Goal: Book appointment/travel/reservation

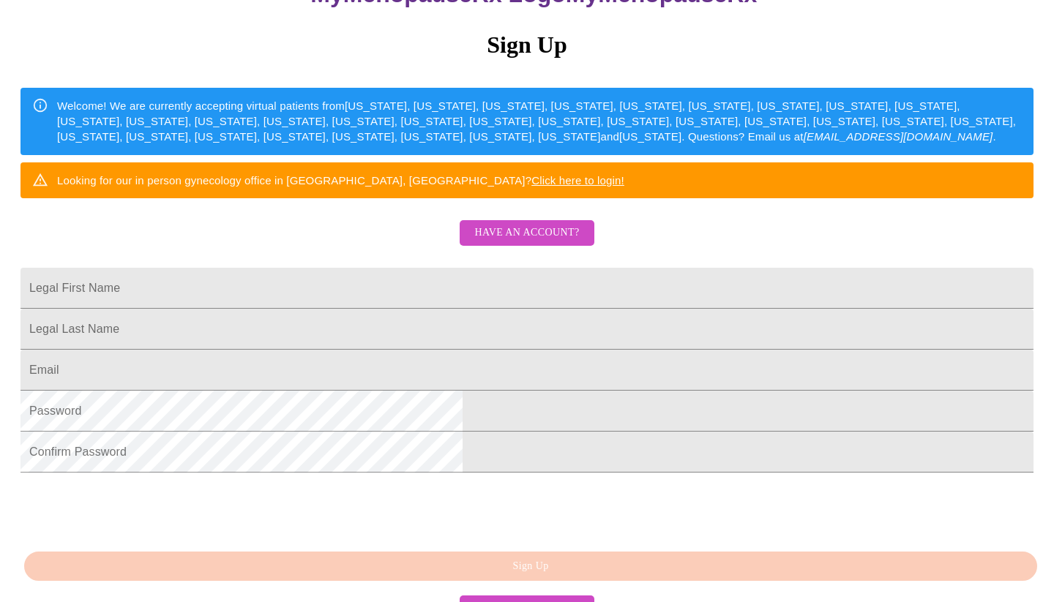
scroll to position [169, 0]
click at [394, 309] on input "Legal First Name" at bounding box center [526, 288] width 1013 height 41
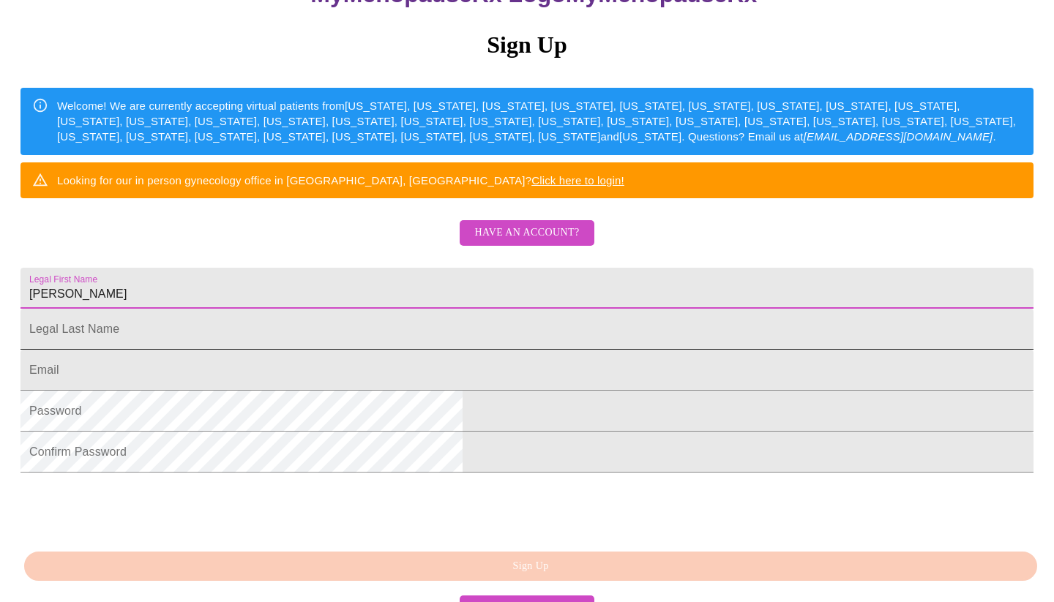
type input "[PERSON_NAME]"
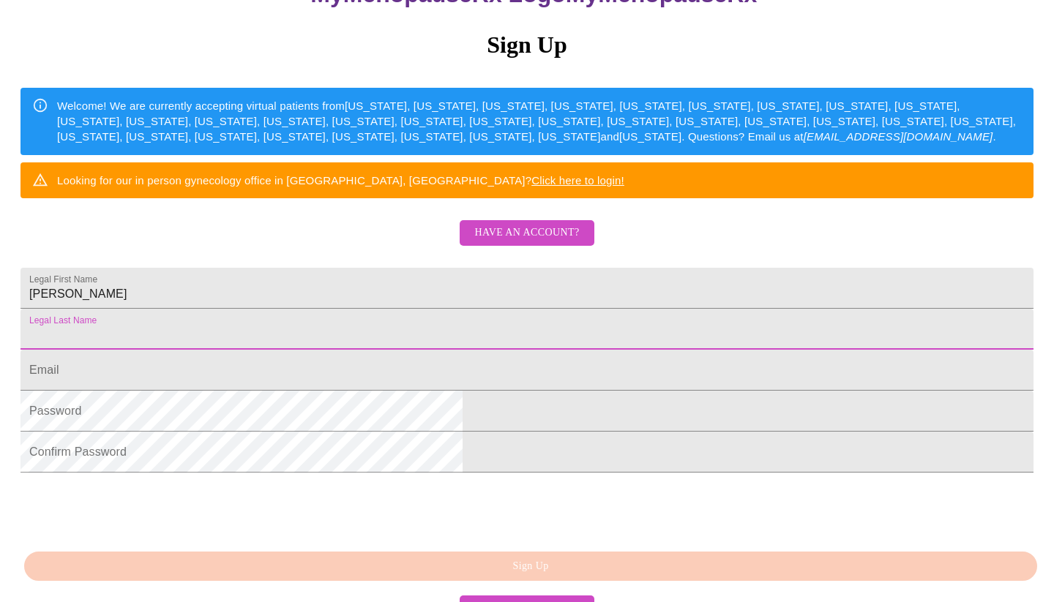
click at [397, 350] on input "Legal First Name" at bounding box center [526, 329] width 1013 height 41
type input "[PERSON_NAME]"
click at [397, 391] on input "Legal First Name" at bounding box center [526, 370] width 1013 height 41
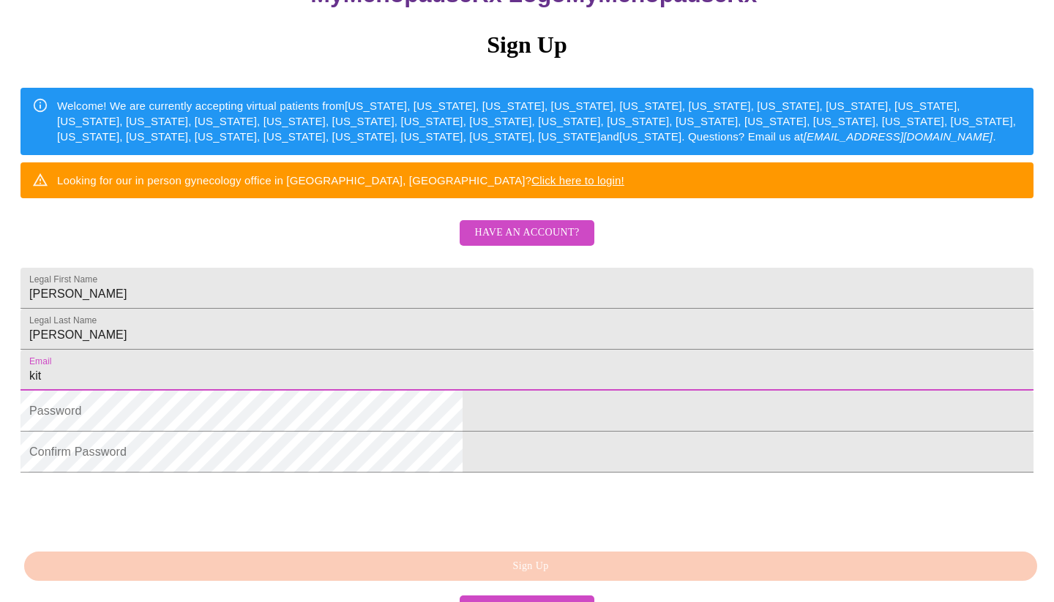
type input "kitt"
type input "[EMAIL_ADDRESS][DOMAIN_NAME]"
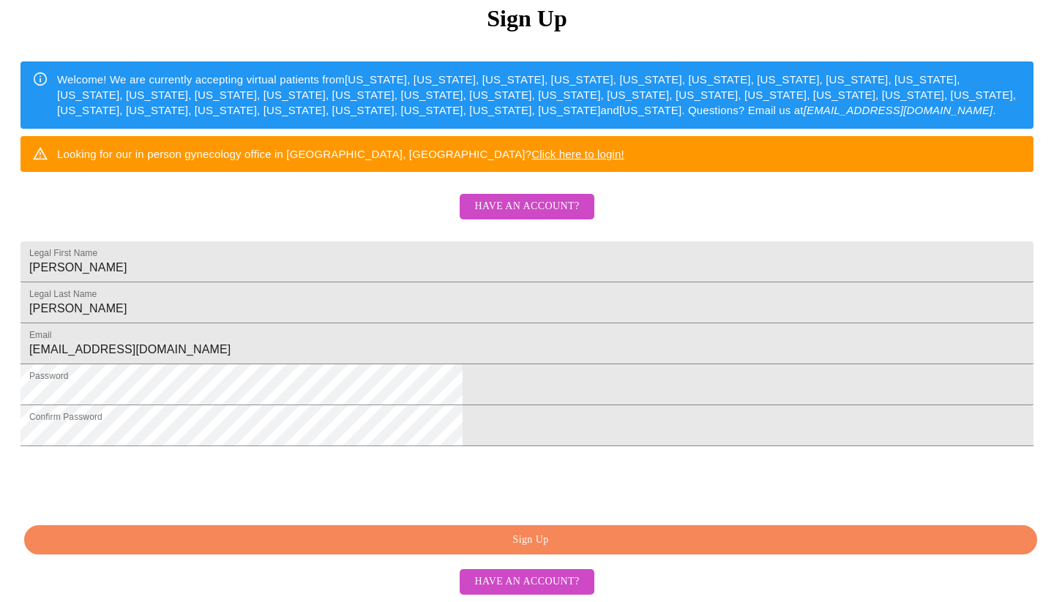
scroll to position [305, 0]
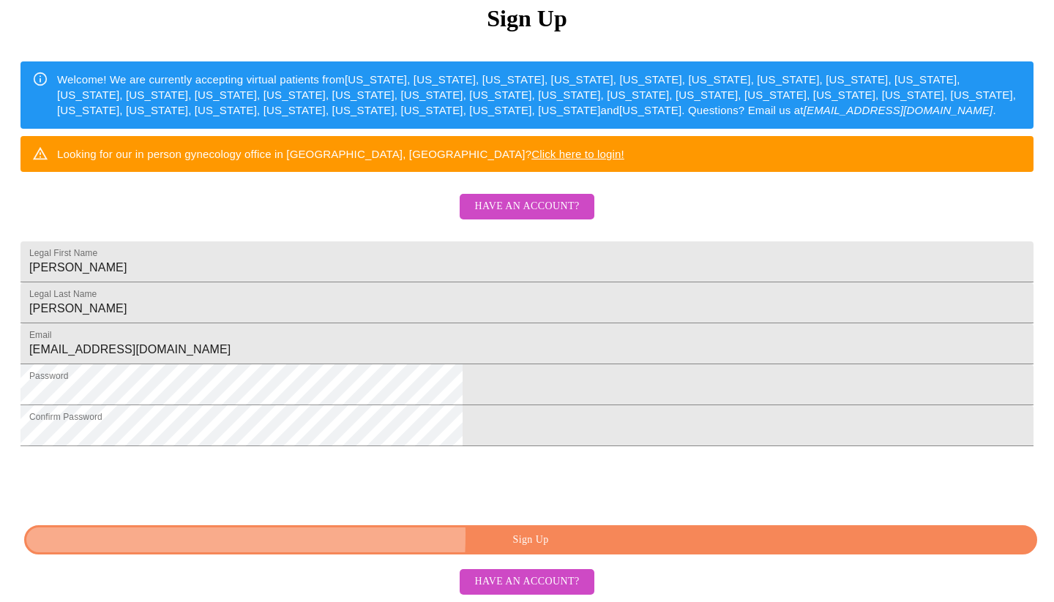
click at [394, 536] on span "Sign Up" at bounding box center [530, 540] width 979 height 18
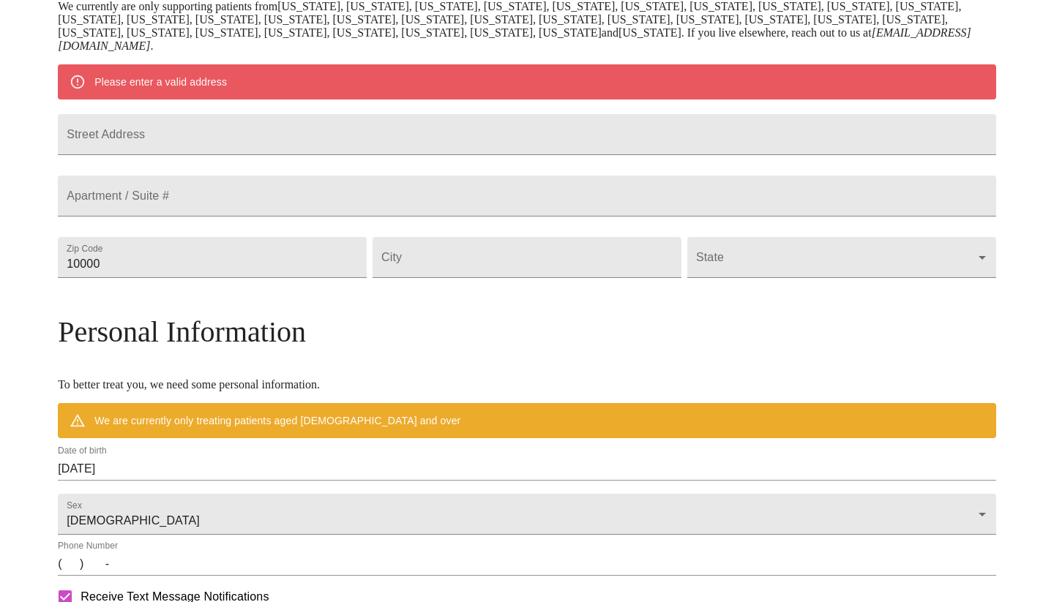
scroll to position [248, 0]
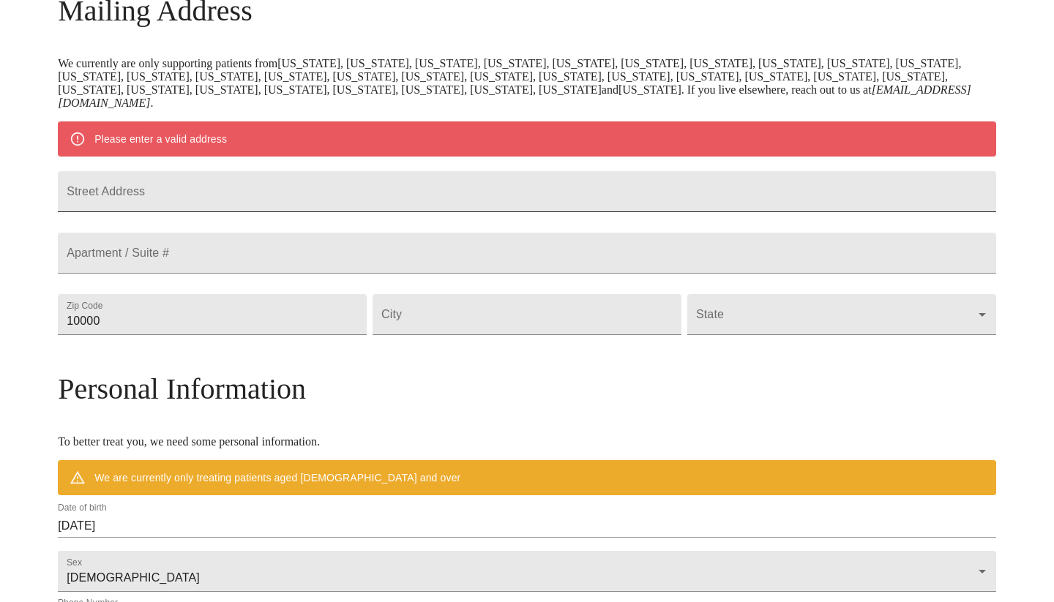
click at [392, 203] on input "Street Address" at bounding box center [527, 191] width 938 height 41
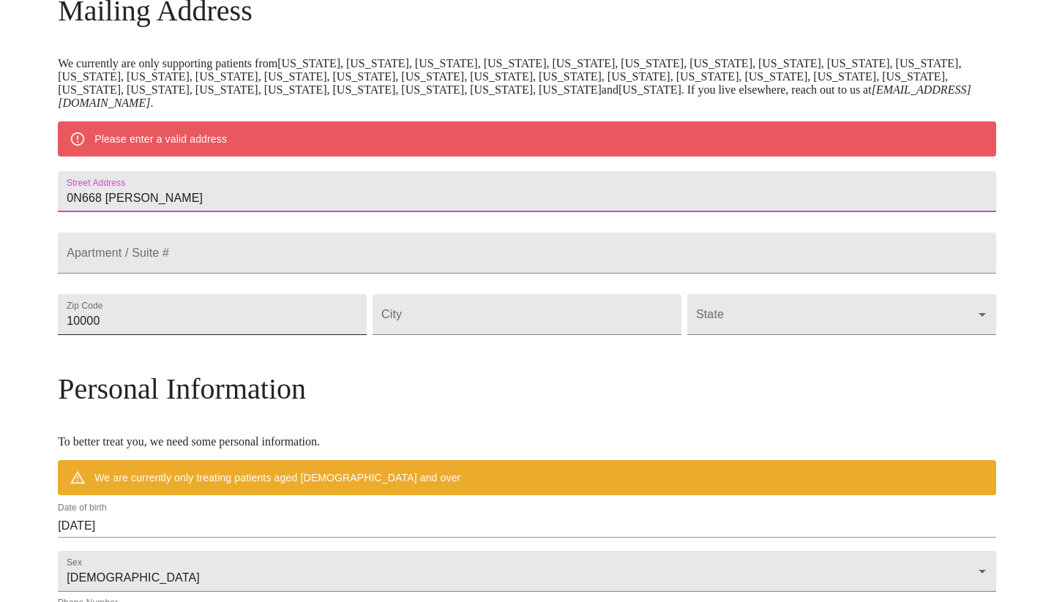
type input "0N668 [PERSON_NAME]"
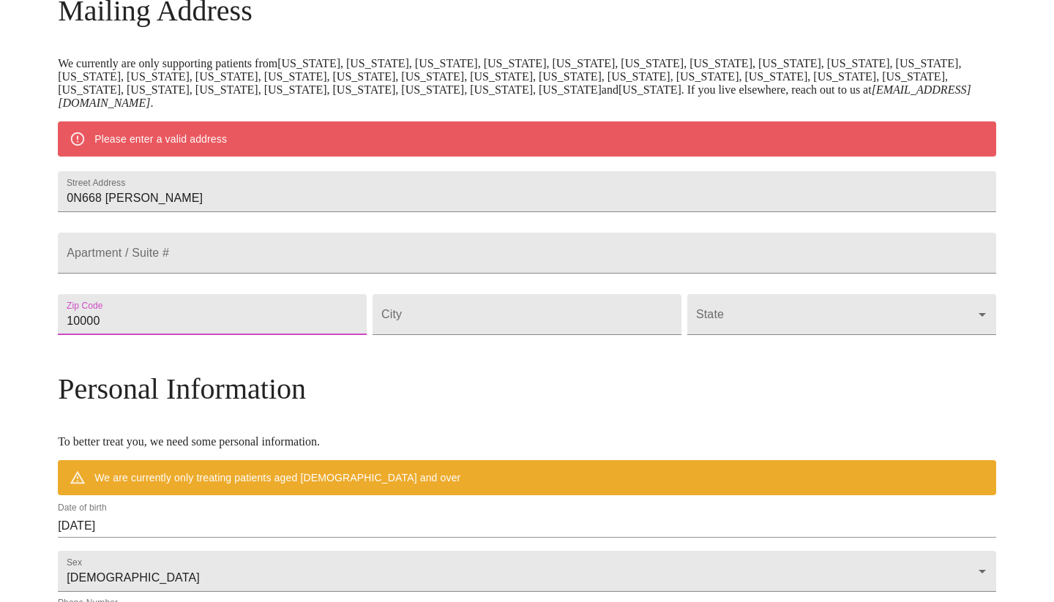
click at [259, 335] on input "10000" at bounding box center [212, 314] width 309 height 41
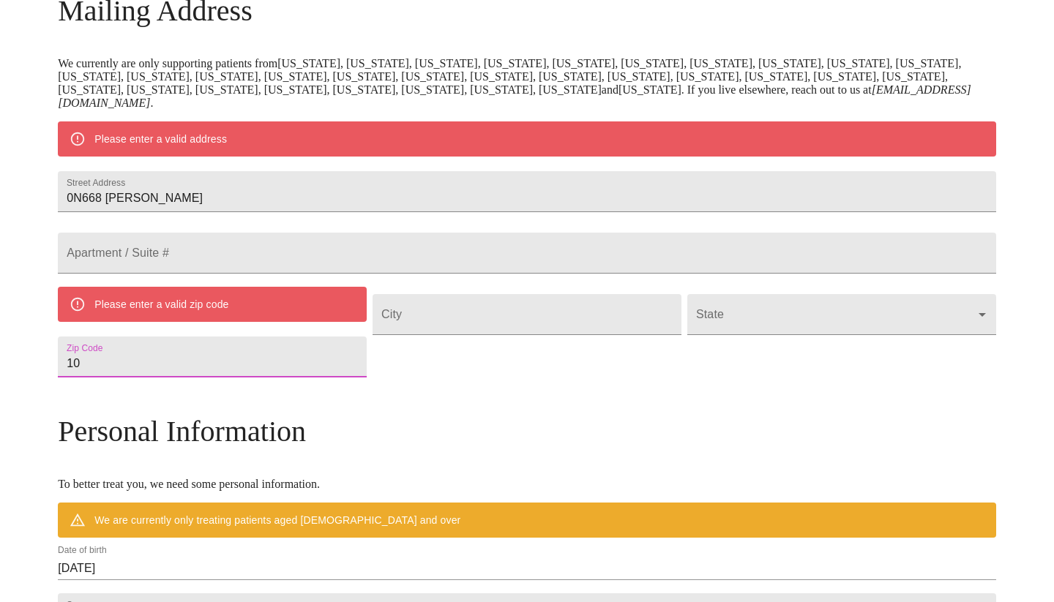
type input "1"
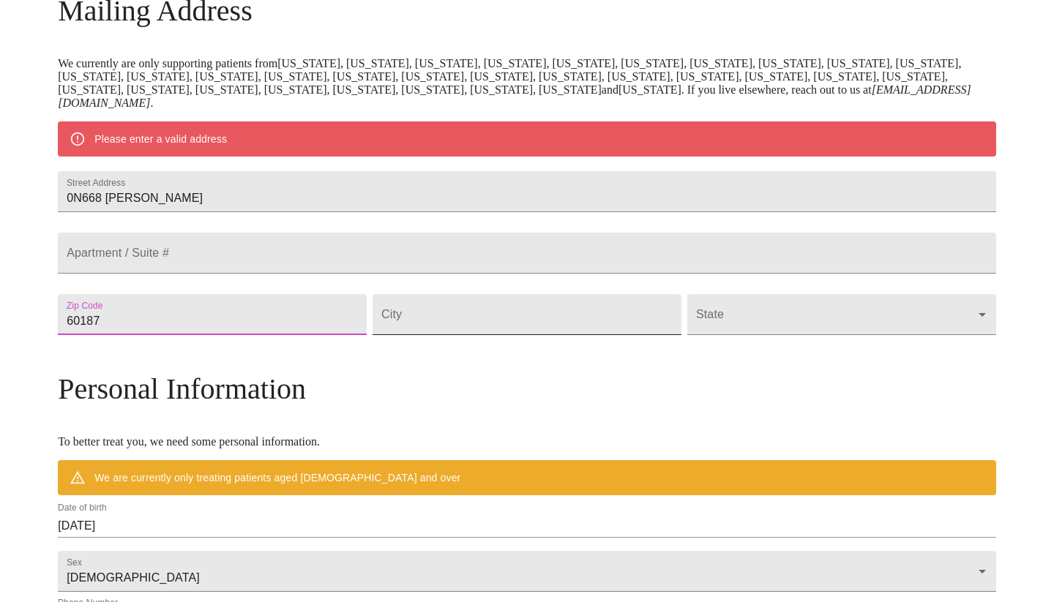
type input "60187"
click at [477, 335] on input "Street Address" at bounding box center [527, 314] width 309 height 41
type input "Wheaton"
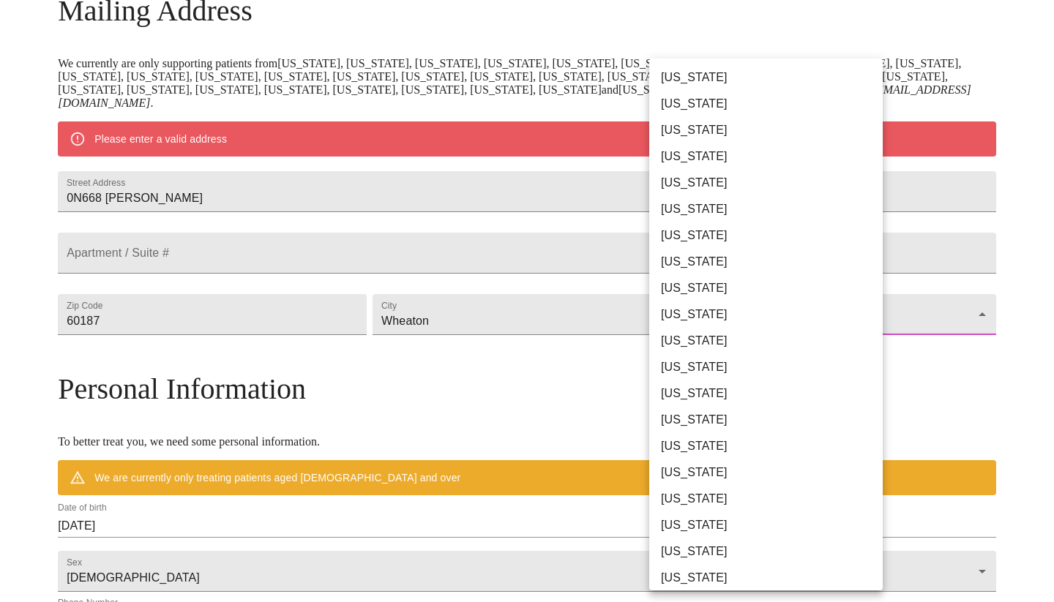
click at [828, 354] on body "MyMenopauseRx Welcome to MyMenopauseRx Since it's your first time here, you'll …" at bounding box center [527, 335] width 1042 height 1154
click at [801, 400] on li "[US_STATE]" at bounding box center [765, 394] width 233 height 26
type input "[US_STATE]"
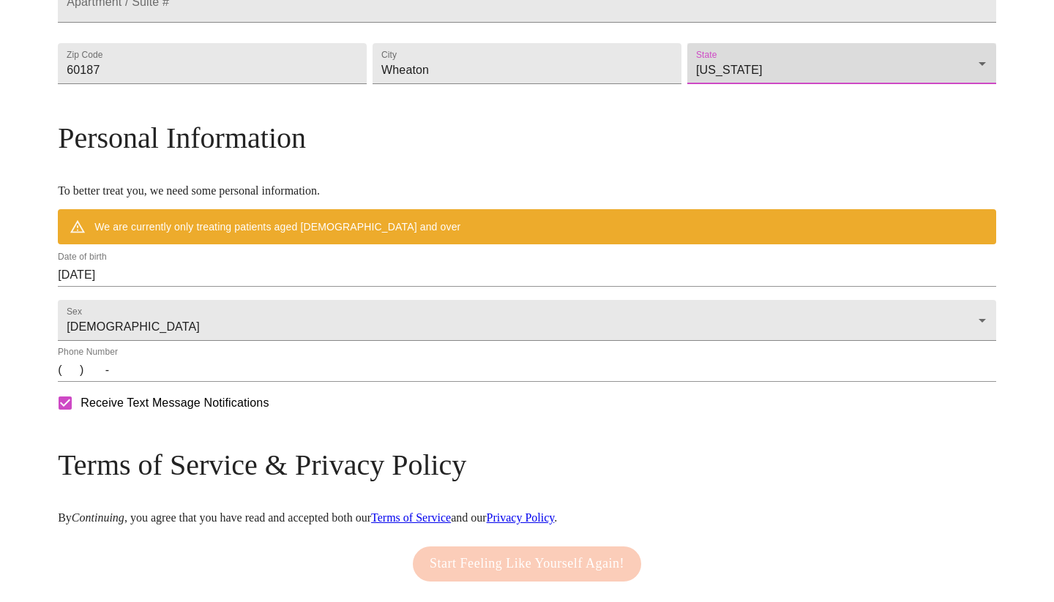
scroll to position [517, 0]
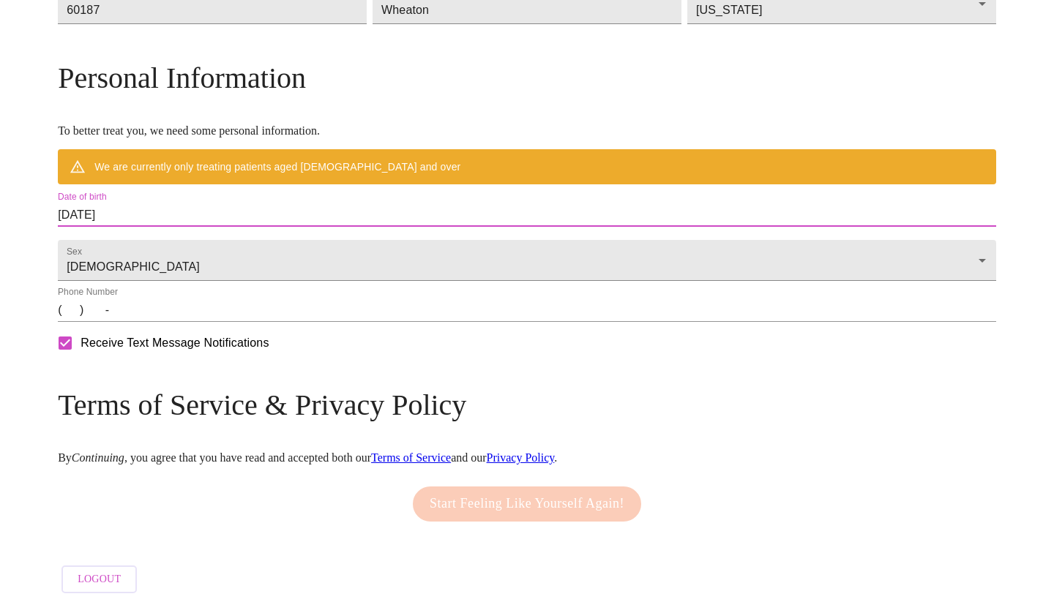
click at [204, 227] on input "[DATE]" at bounding box center [527, 214] width 938 height 23
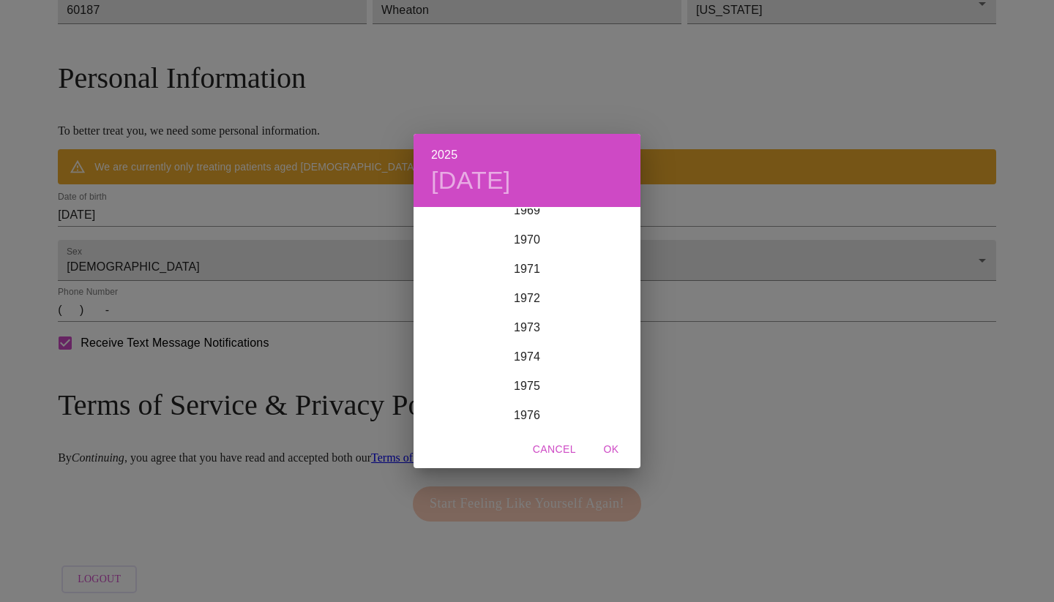
scroll to position [1980, 0]
click at [511, 186] on h4 "[DATE]" at bounding box center [471, 180] width 80 height 31
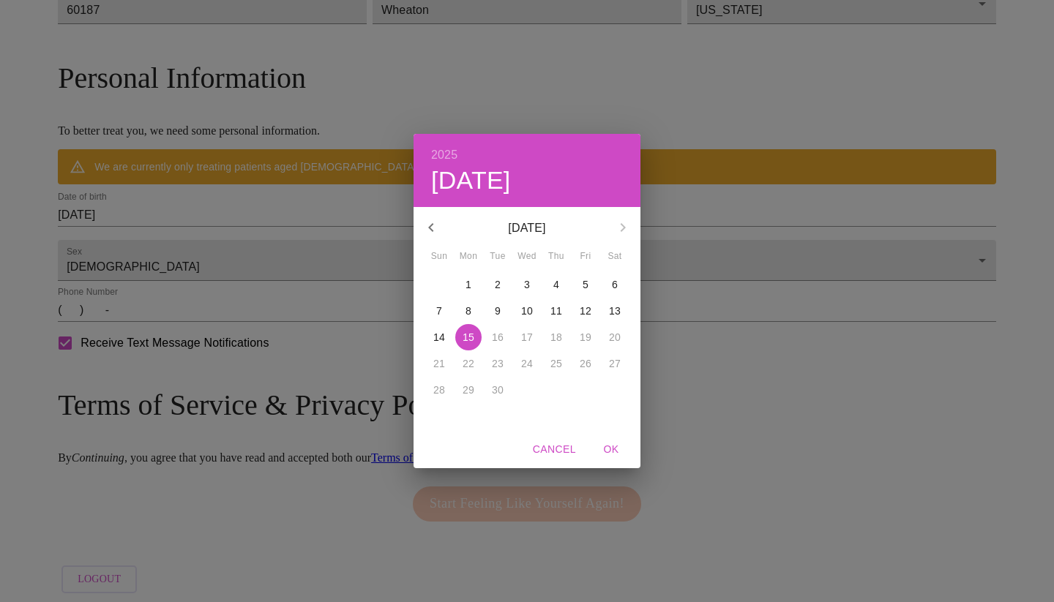
click at [471, 390] on div "29" at bounding box center [468, 390] width 29 height 26
click at [558, 447] on span "Cancel" at bounding box center [554, 450] width 43 height 18
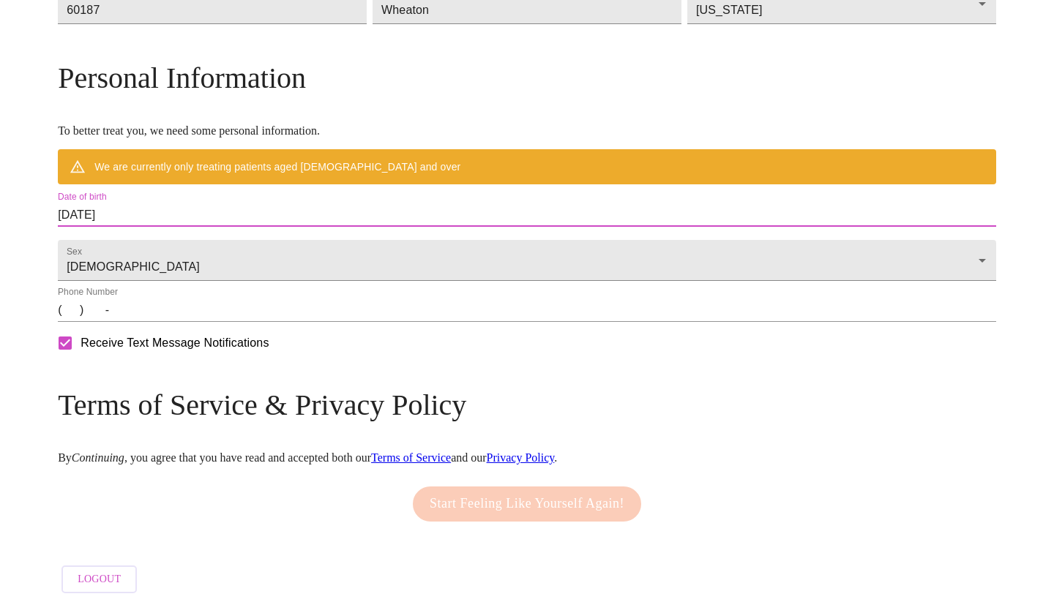
click at [277, 227] on input "[DATE]" at bounding box center [527, 214] width 938 height 23
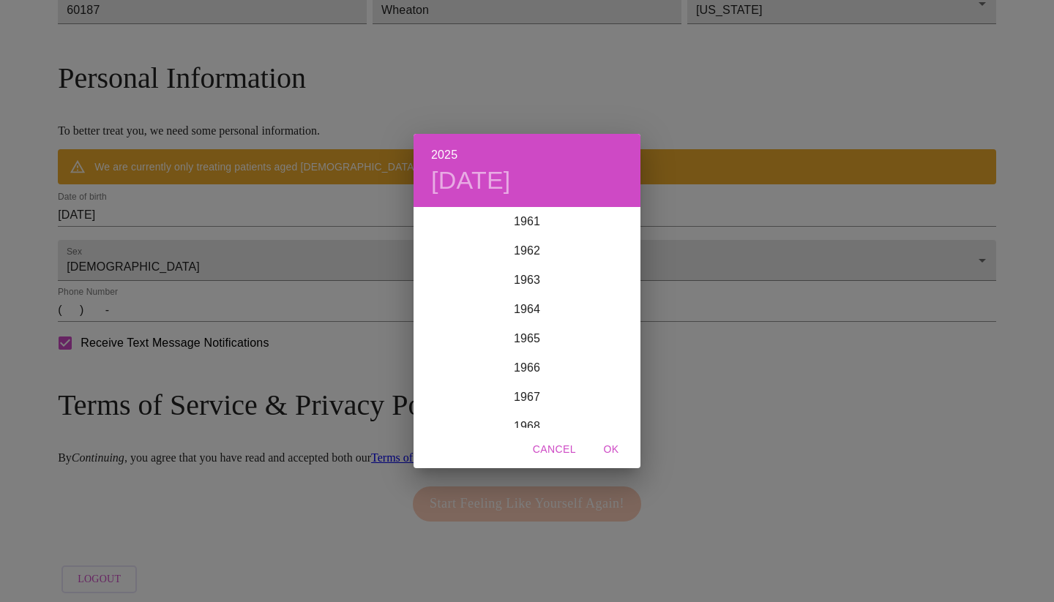
scroll to position [1788, 0]
click at [524, 280] on div "1962" at bounding box center [527, 279] width 227 height 29
click at [606, 346] on div "Sep" at bounding box center [602, 345] width 75 height 55
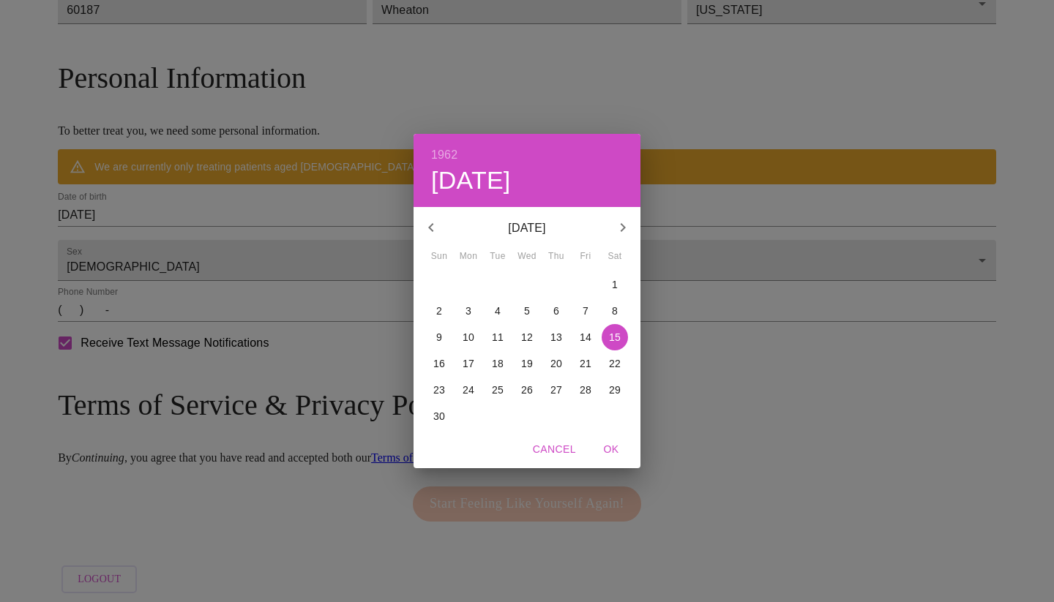
click at [613, 392] on p "29" at bounding box center [615, 390] width 12 height 15
click at [613, 449] on span "OK" at bounding box center [611, 450] width 35 height 18
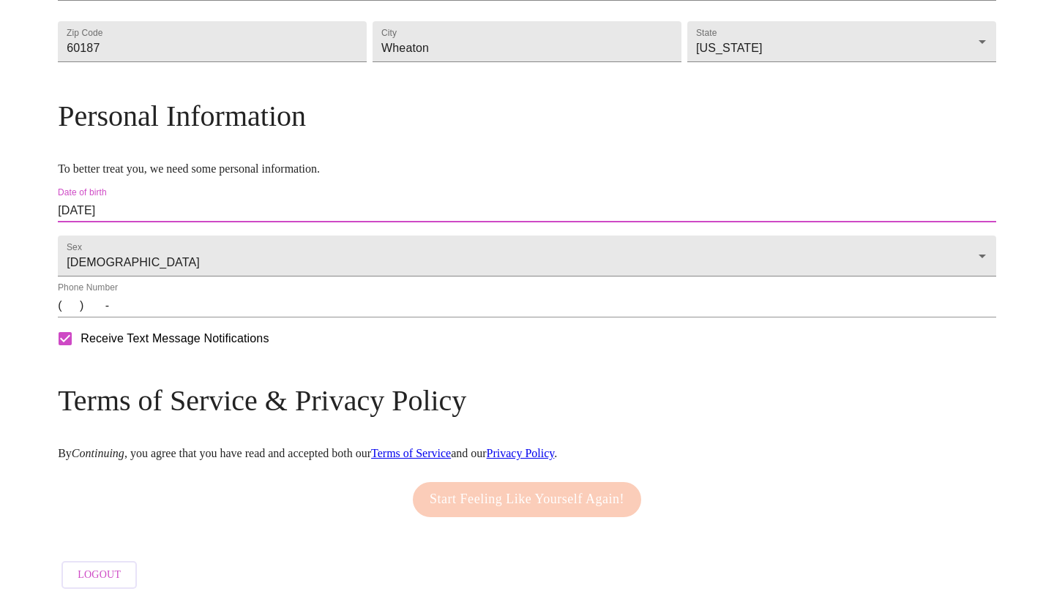
type input "[DATE]"
click at [182, 318] on input "(   )    -" at bounding box center [527, 305] width 938 height 23
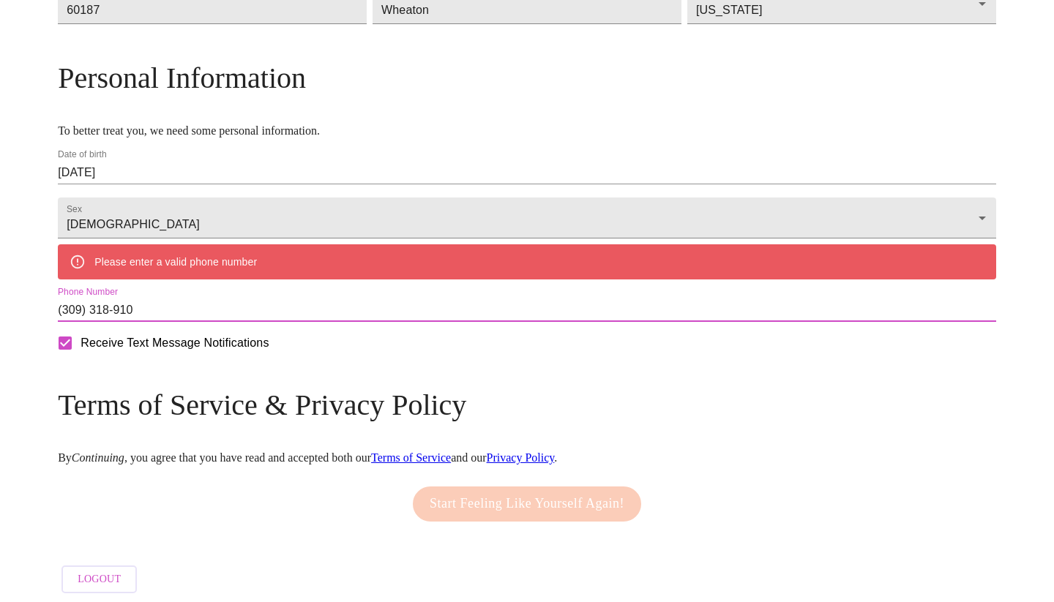
type input "[PHONE_NUMBER]"
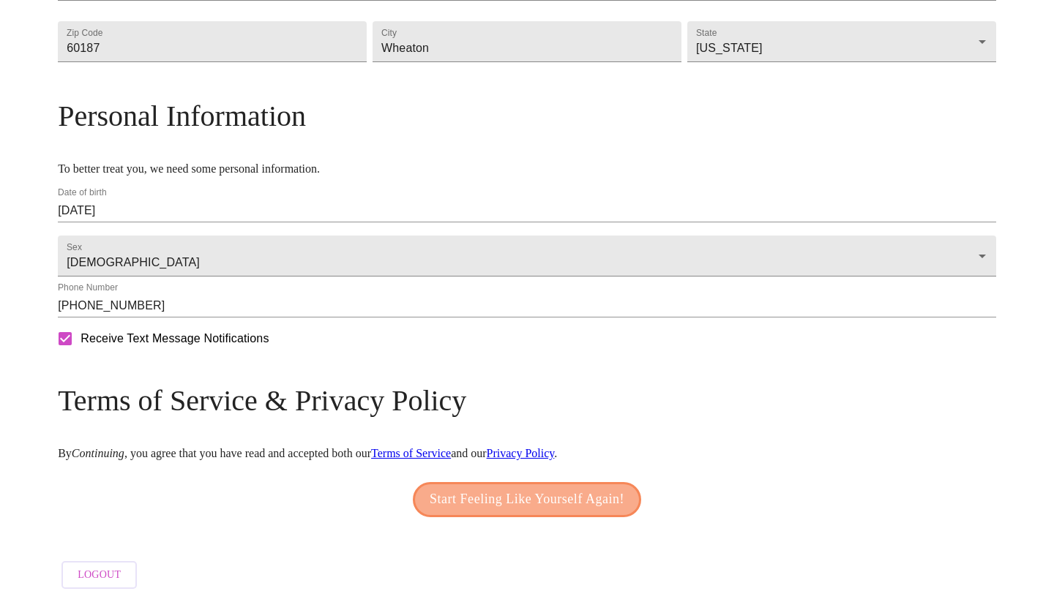
click at [536, 504] on span "Start Feeling Like Yourself Again!" at bounding box center [527, 499] width 195 height 23
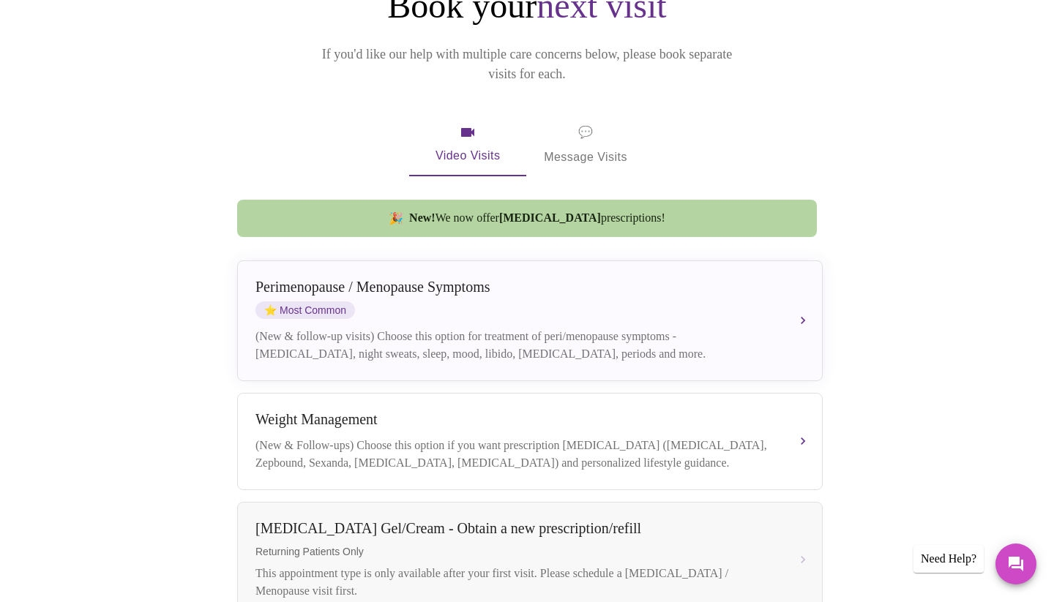
scroll to position [187, 0]
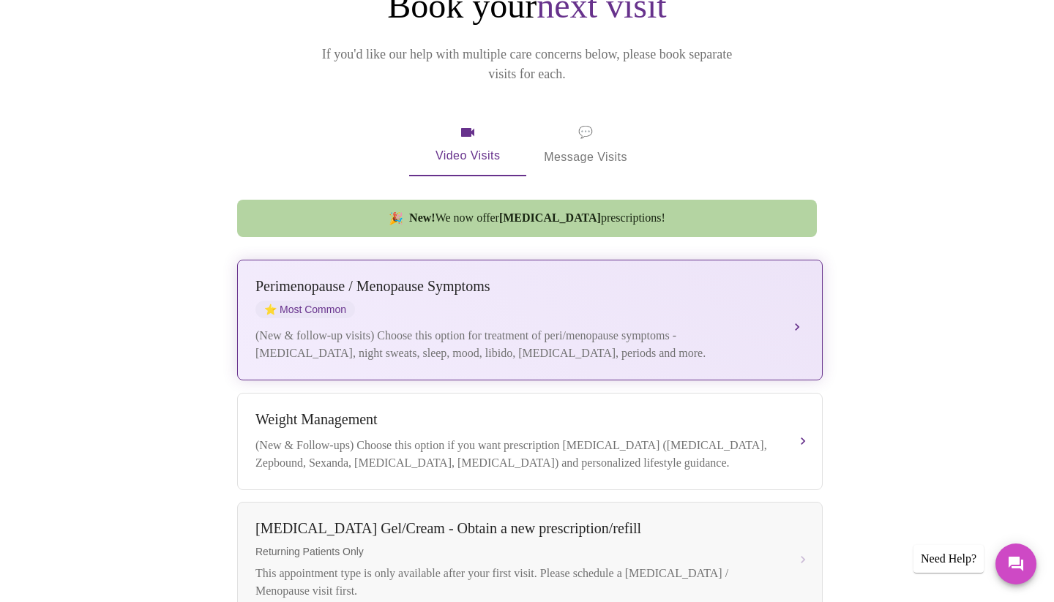
click at [515, 285] on div "[MEDICAL_DATA] / Menopause Symptoms ⭐ Most Common" at bounding box center [515, 298] width 520 height 40
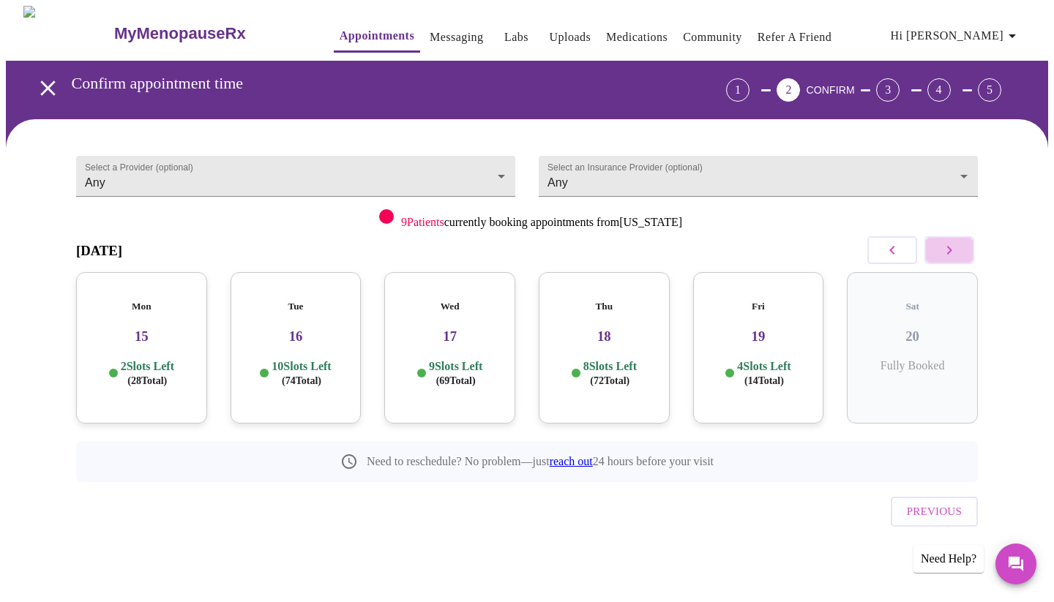
click at [951, 243] on icon "button" at bounding box center [949, 251] width 18 height 18
click at [152, 342] on div "Fri 26 7 Slots Left ( 38 Total)" at bounding box center [141, 347] width 131 height 151
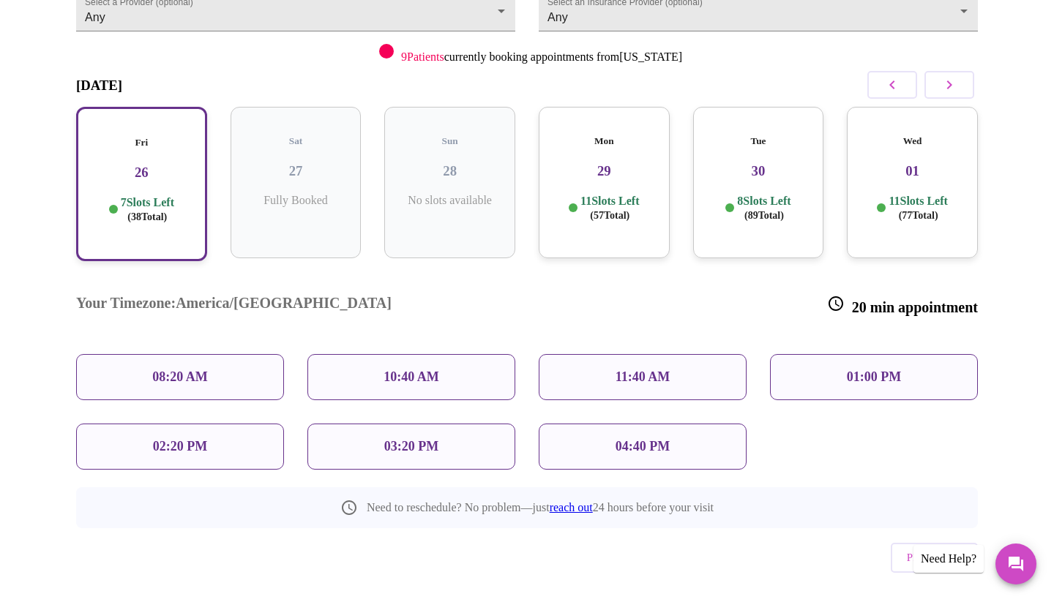
scroll to position [165, 0]
click at [405, 370] on p "10:40 AM" at bounding box center [411, 377] width 56 height 15
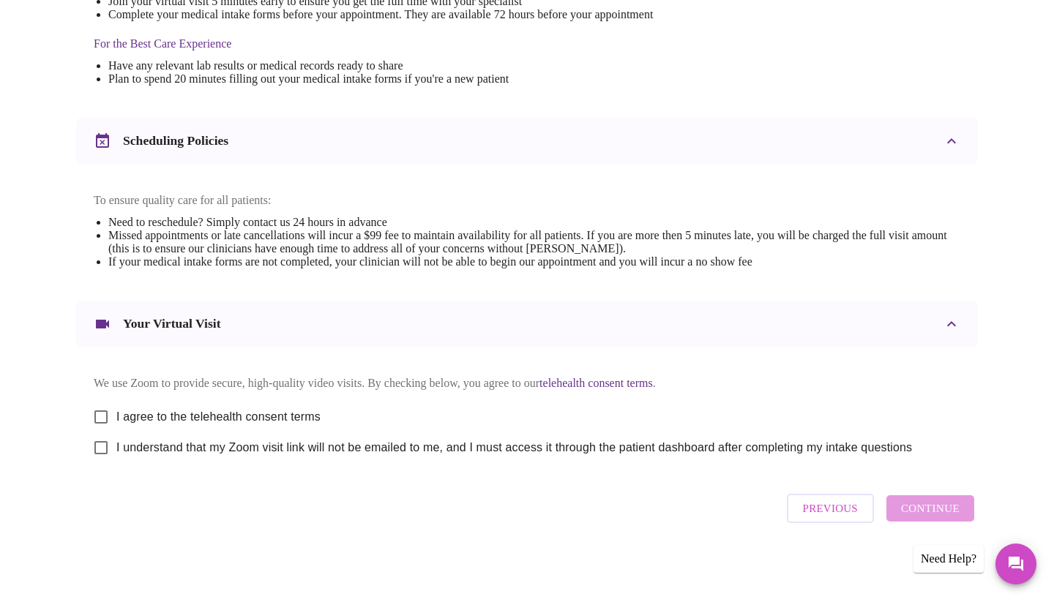
scroll to position [458, 0]
click at [97, 410] on input "I agree to the telehealth consent terms" at bounding box center [101, 417] width 31 height 31
checkbox input "true"
click at [100, 449] on input "I understand that my Zoom visit link will not be emailed to me, and I must acce…" at bounding box center [101, 448] width 31 height 31
checkbox input "true"
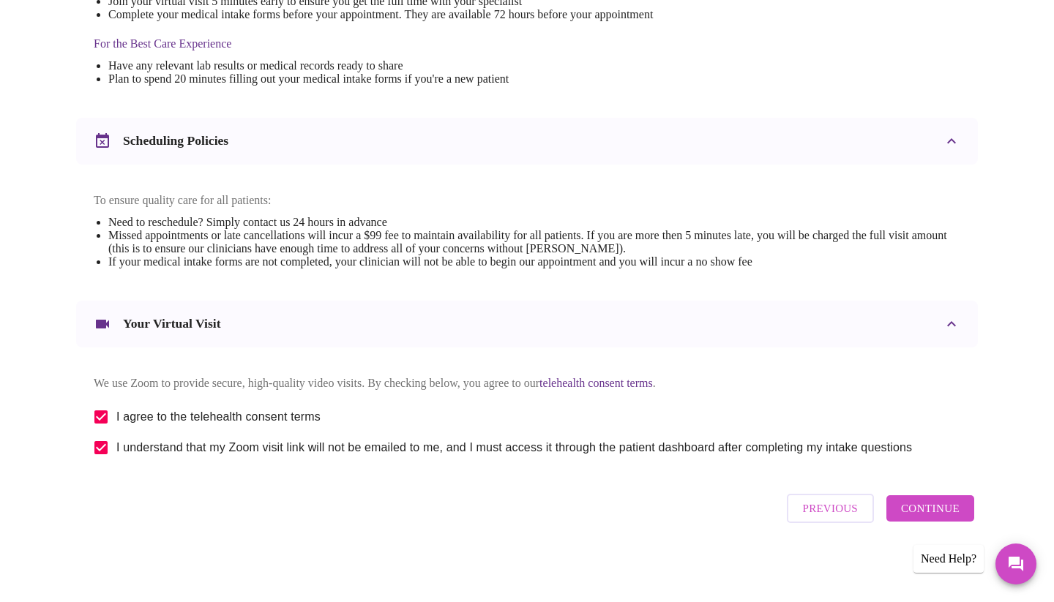
click at [936, 514] on span "Continue" at bounding box center [930, 508] width 59 height 19
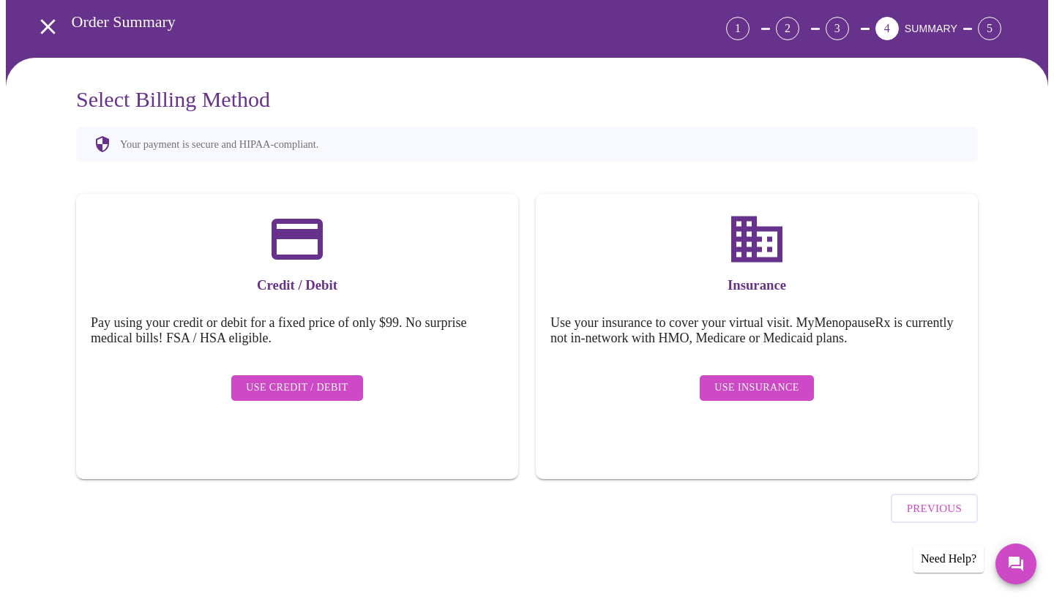
scroll to position [20, 0]
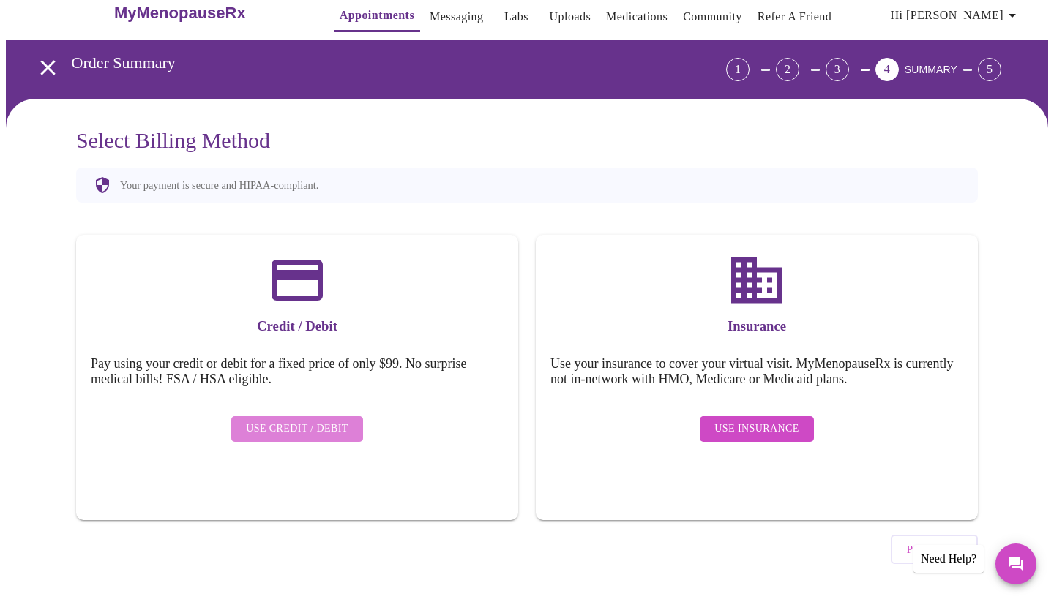
click at [305, 420] on span "Use Credit / Debit" at bounding box center [297, 429] width 102 height 18
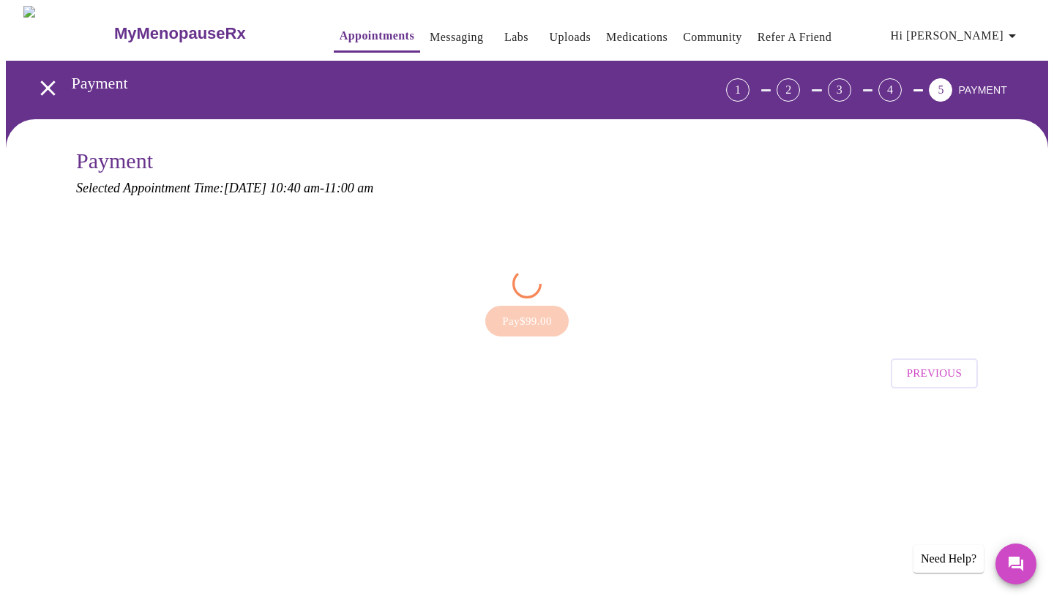
scroll to position [0, 0]
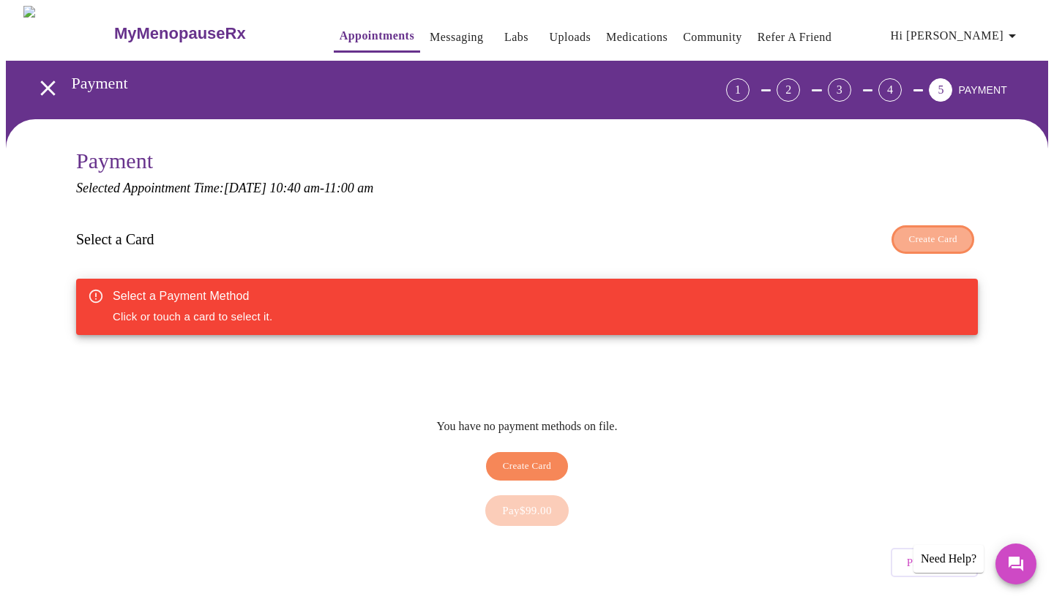
click at [932, 234] on span "Create Card" at bounding box center [932, 239] width 49 height 17
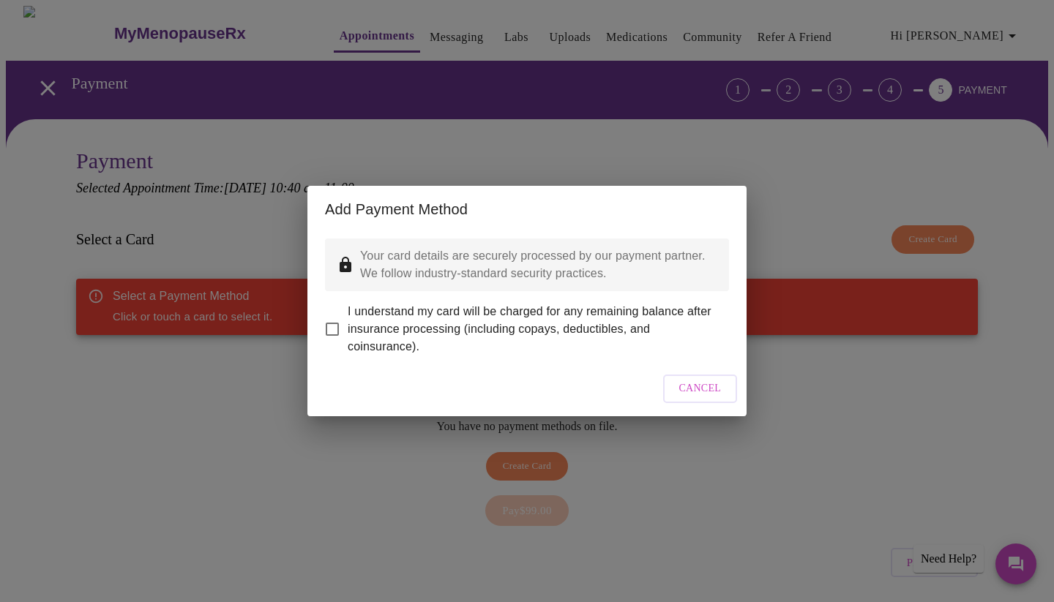
click at [333, 318] on input "I understand my card will be charged for any remaining balance after insurance …" at bounding box center [332, 329] width 31 height 31
checkbox input "true"
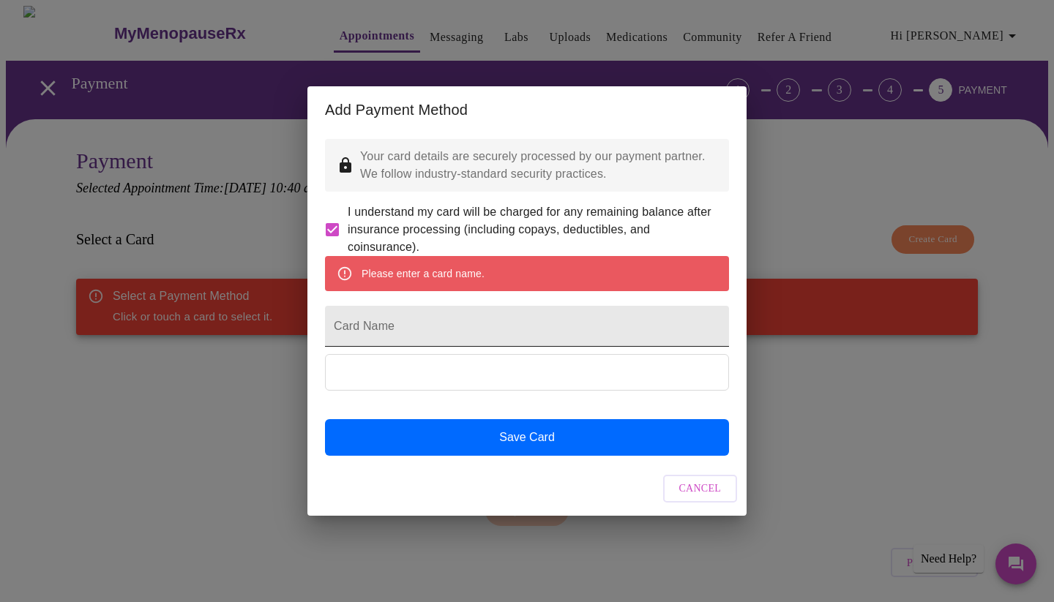
click at [381, 327] on input "Card Name" at bounding box center [527, 326] width 404 height 41
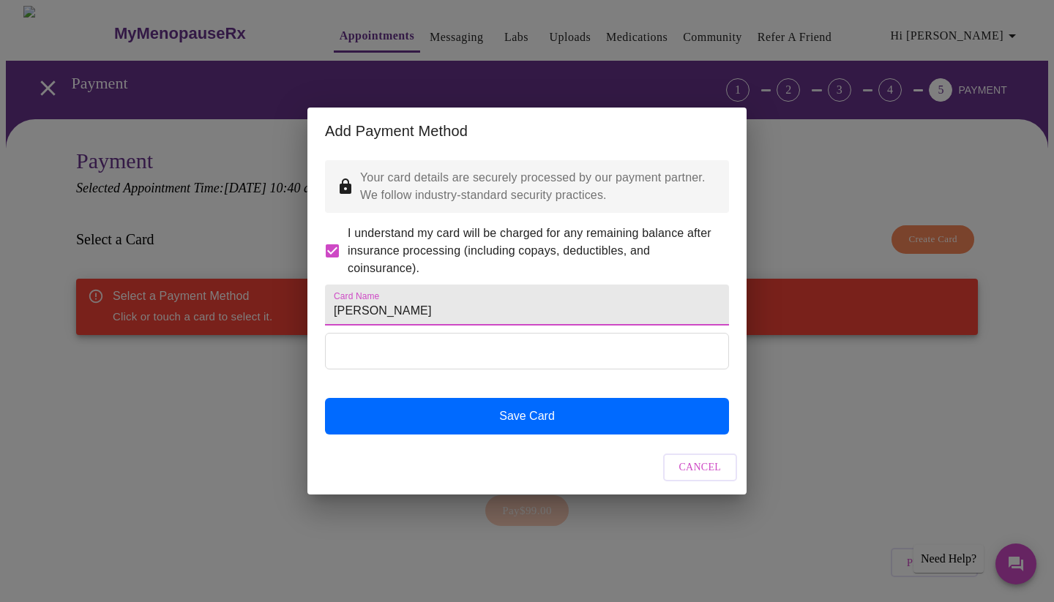
type input "[PERSON_NAME]"
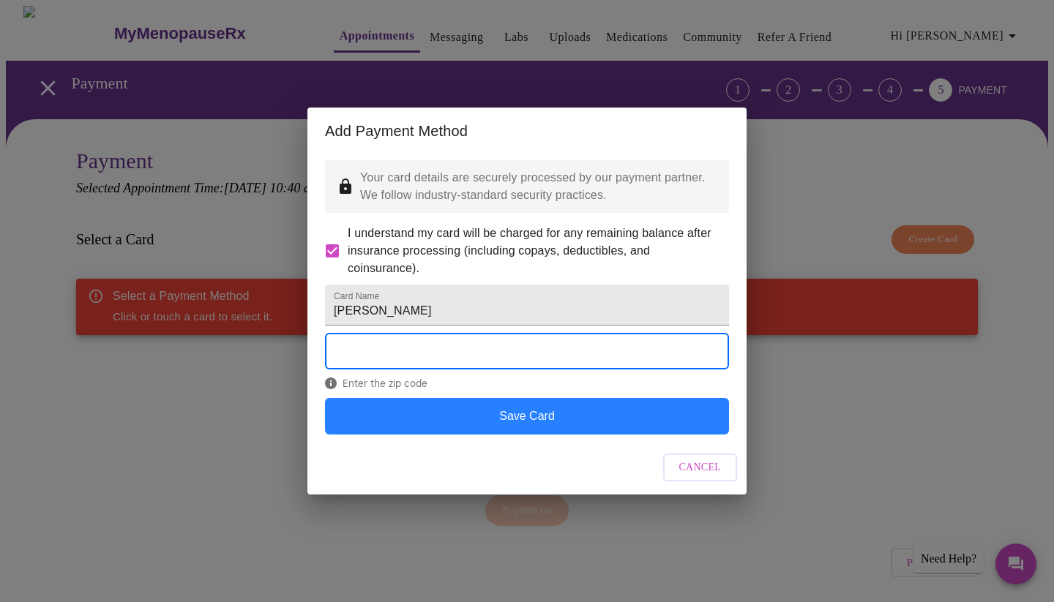
click at [504, 435] on button "Save Card" at bounding box center [527, 416] width 404 height 37
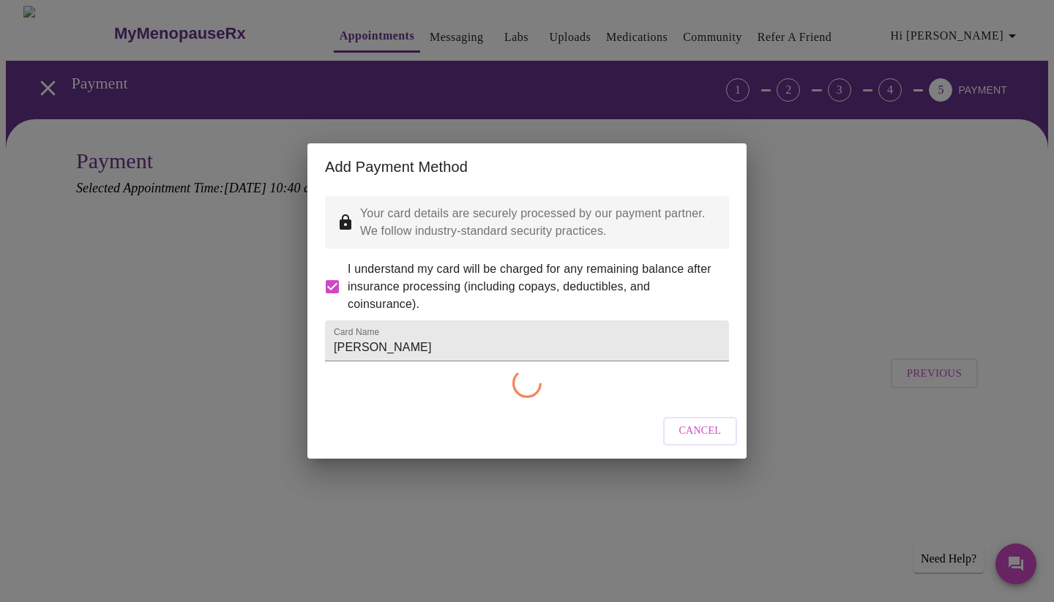
checkbox input "false"
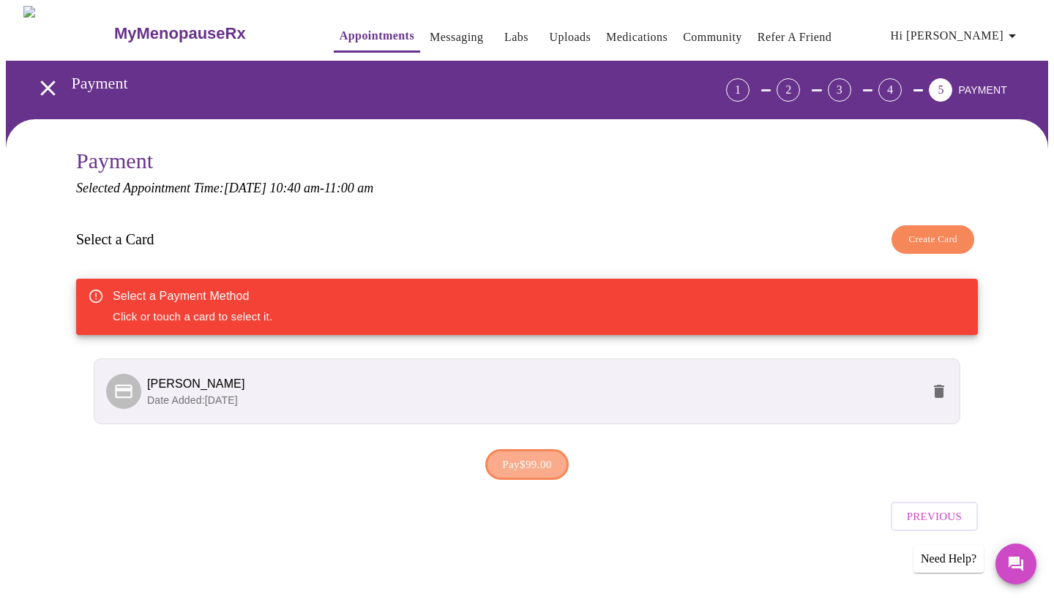
click at [509, 462] on span "Pay $99.00" at bounding box center [527, 464] width 50 height 19
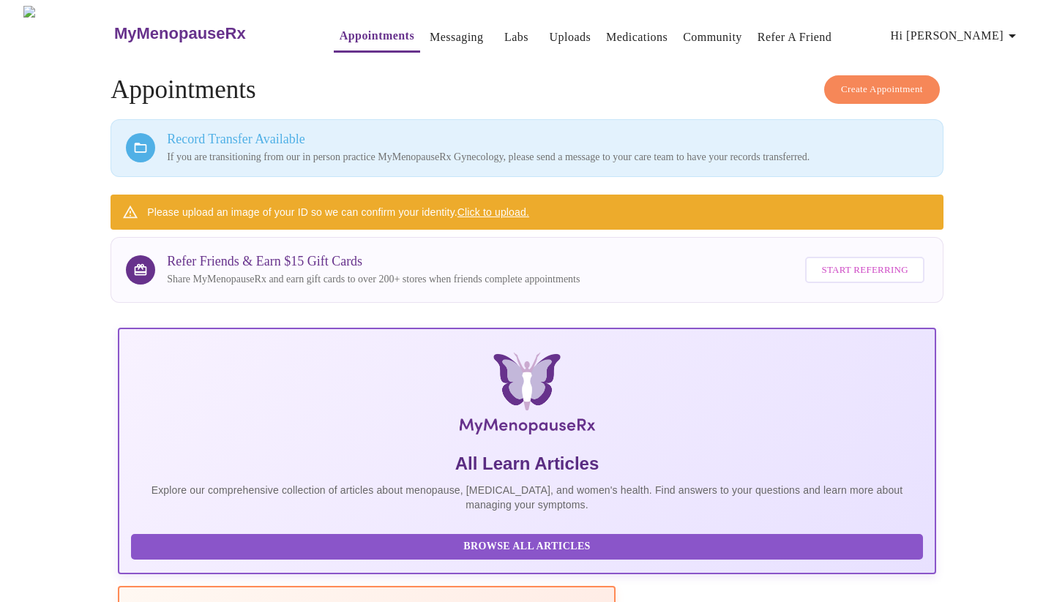
click at [1016, 34] on icon "button" at bounding box center [1012, 36] width 7 height 4
click at [978, 29] on li "Settings" at bounding box center [986, 31] width 67 height 26
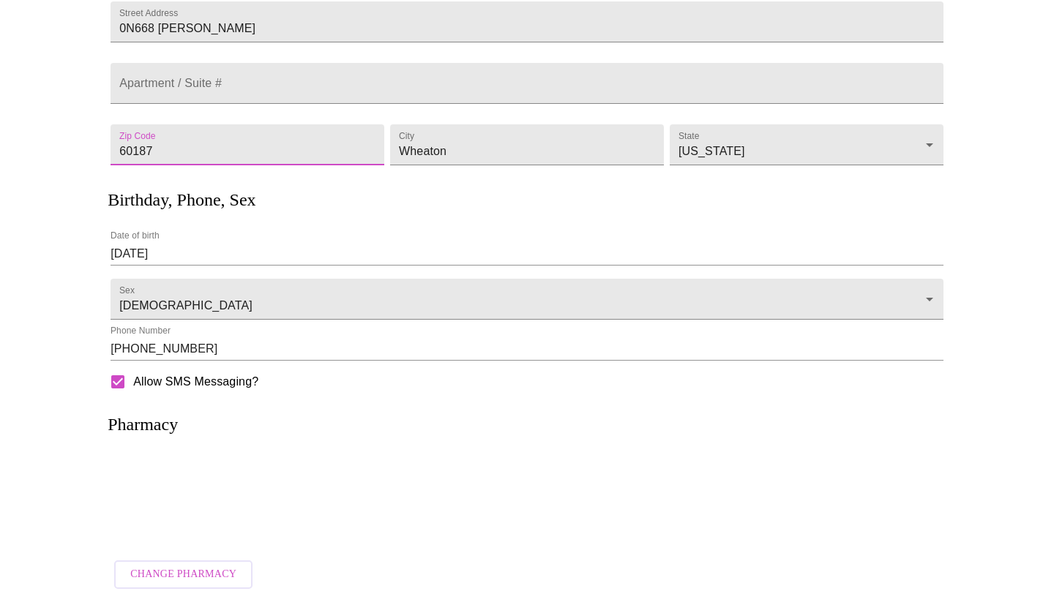
scroll to position [193, 0]
click at [195, 482] on p at bounding box center [527, 502] width 804 height 40
click at [170, 457] on div at bounding box center [527, 501] width 833 height 92
click at [154, 566] on span "Change Pharmacy" at bounding box center [183, 575] width 106 height 18
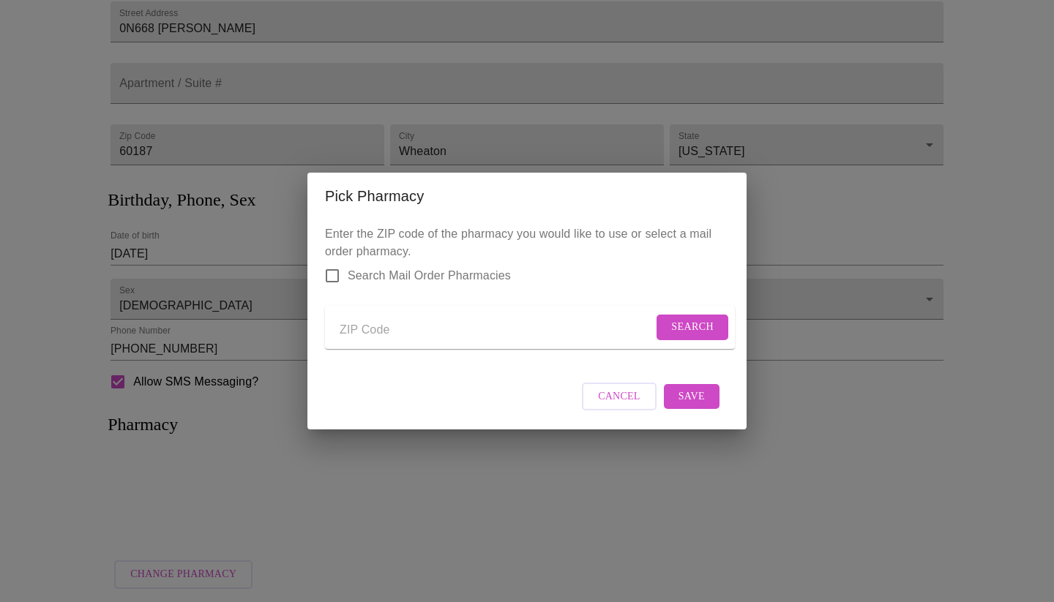
click at [348, 326] on input "Send a message to your care team" at bounding box center [496, 329] width 313 height 23
type input "60190"
click at [684, 319] on span "Search" at bounding box center [692, 327] width 42 height 18
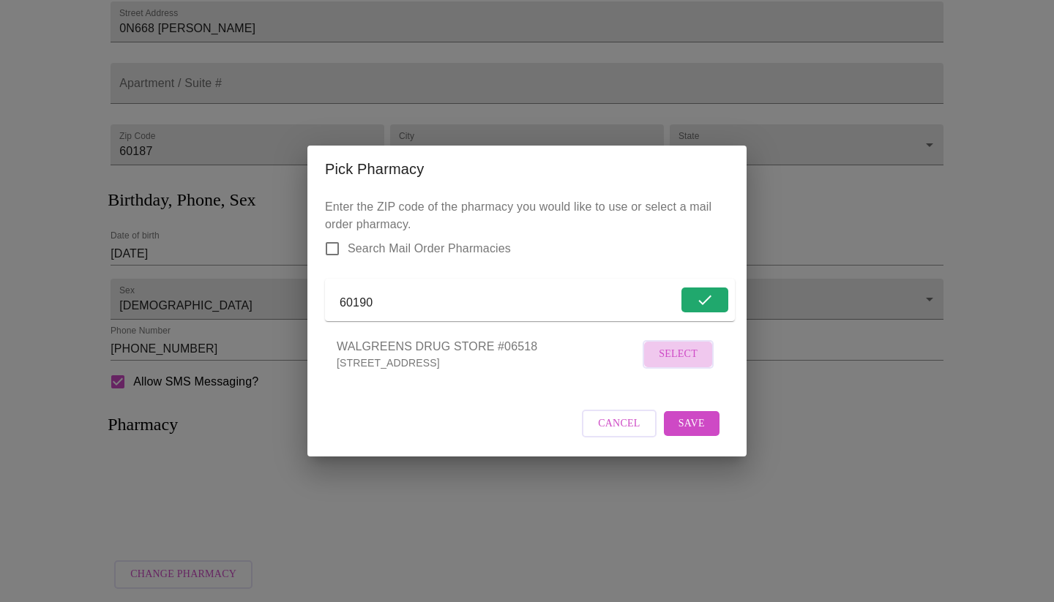
click at [684, 362] on span "Select" at bounding box center [678, 354] width 39 height 18
click at [687, 433] on span "Save" at bounding box center [691, 423] width 26 height 18
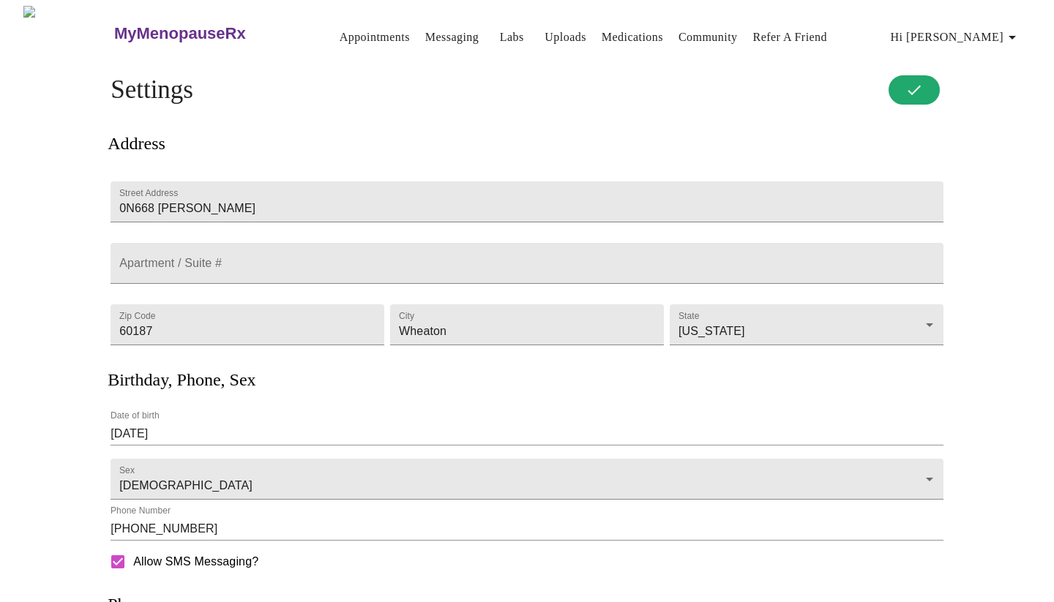
scroll to position [0, 0]
click at [545, 30] on link "Uploads" at bounding box center [566, 37] width 42 height 20
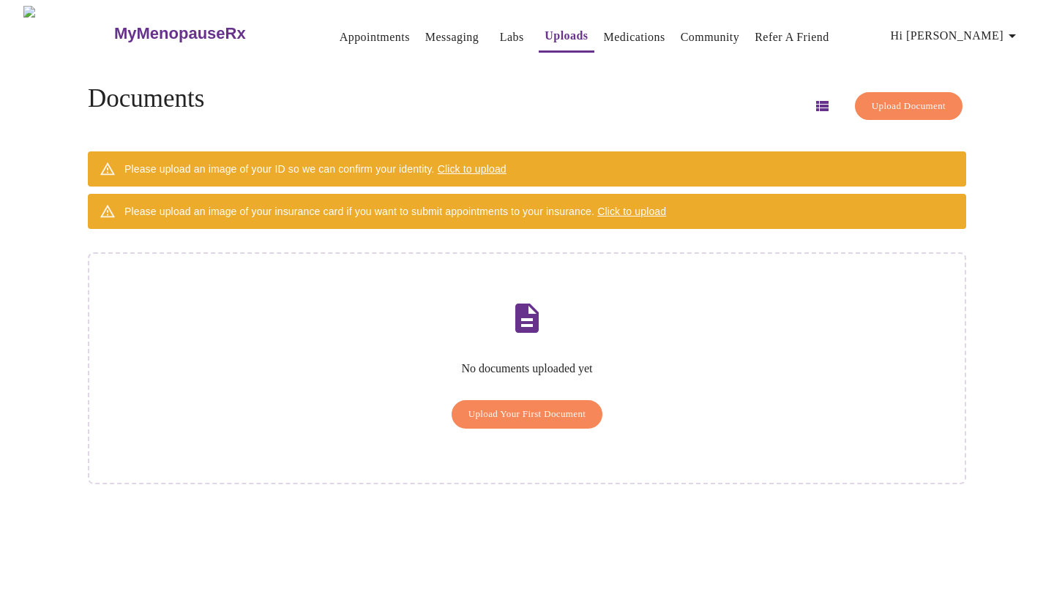
click at [513, 406] on span "Upload Your First Document" at bounding box center [527, 414] width 118 height 17
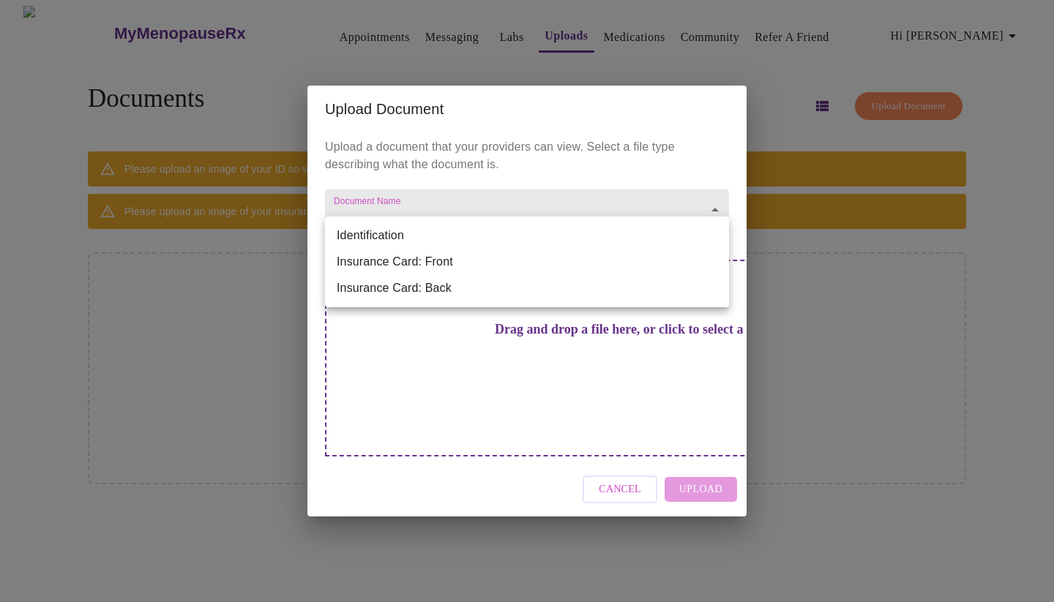
click at [410, 232] on body "MyMenopauseRx Appointments Messaging Labs Uploads Medications Community Refer a…" at bounding box center [527, 307] width 1042 height 602
click at [404, 261] on li "Insurance Card: Front" at bounding box center [527, 262] width 404 height 26
type input "Insurance Card: Front"
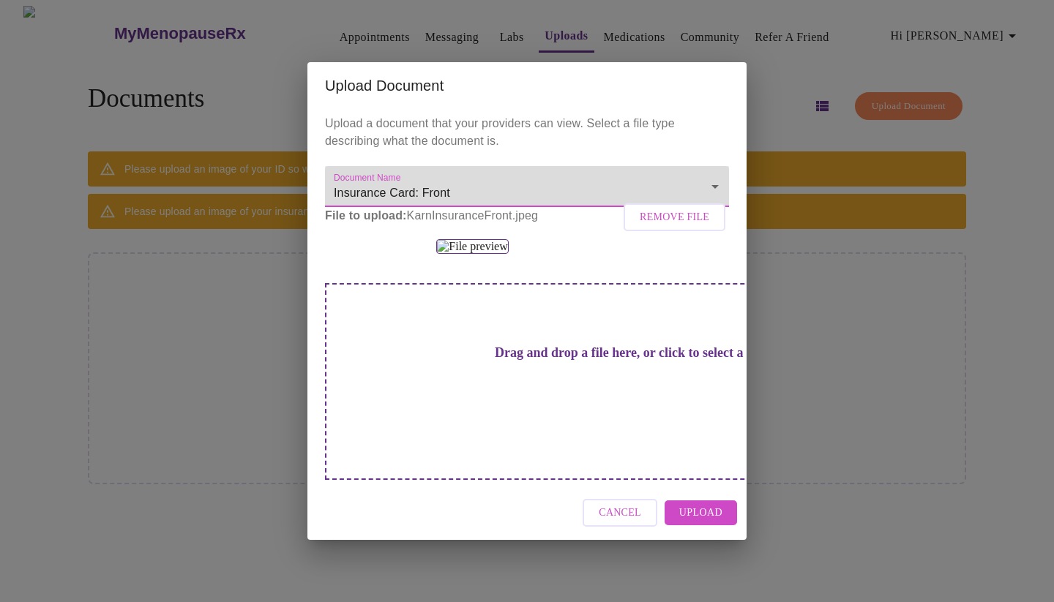
scroll to position [91, 0]
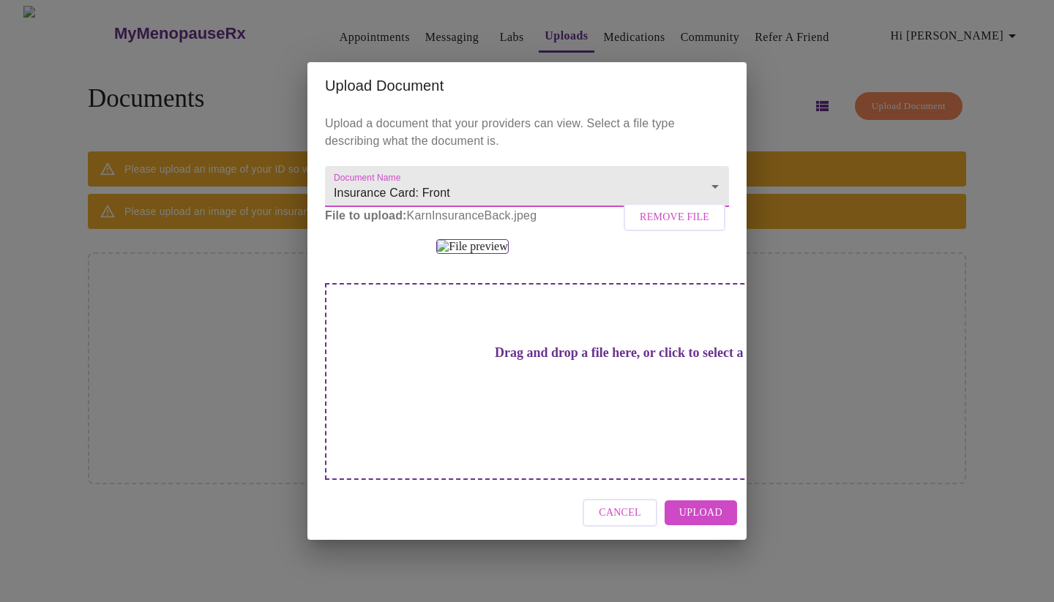
click at [689, 523] on span "Upload" at bounding box center [700, 513] width 43 height 18
click at [689, 541] on div "Cancel" at bounding box center [526, 513] width 439 height 55
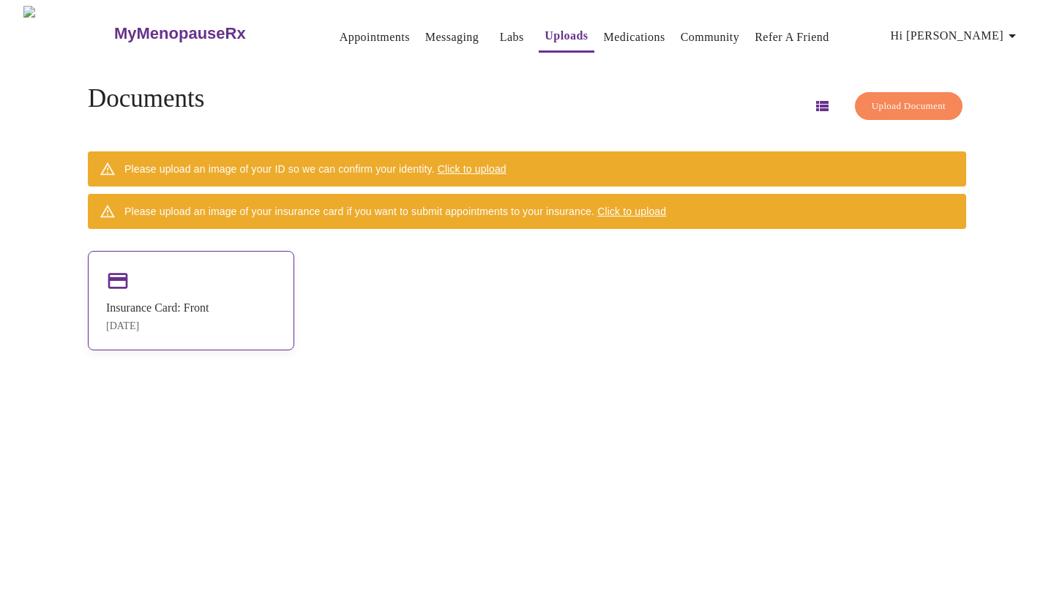
click at [128, 277] on icon at bounding box center [118, 280] width 20 height 15
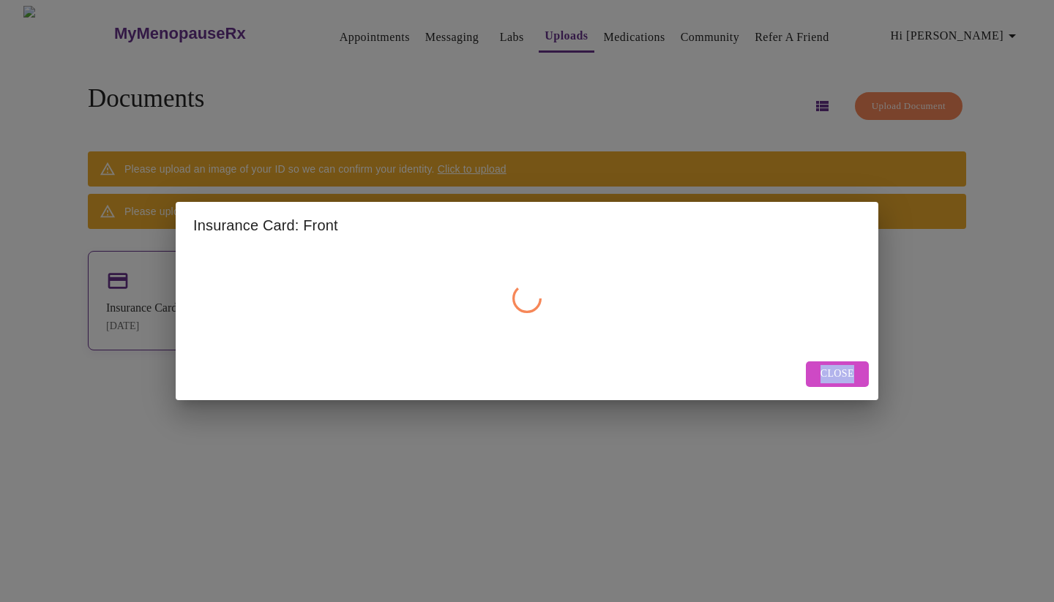
click at [133, 277] on div "Insurance Card: Front Close" at bounding box center [527, 301] width 1054 height 602
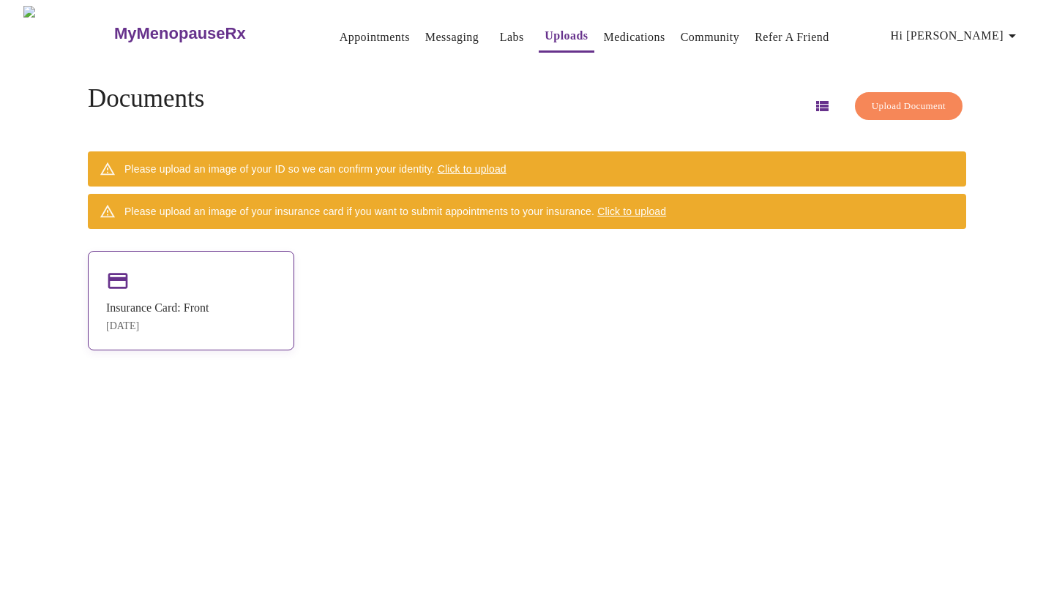
click at [128, 277] on icon at bounding box center [118, 280] width 20 height 15
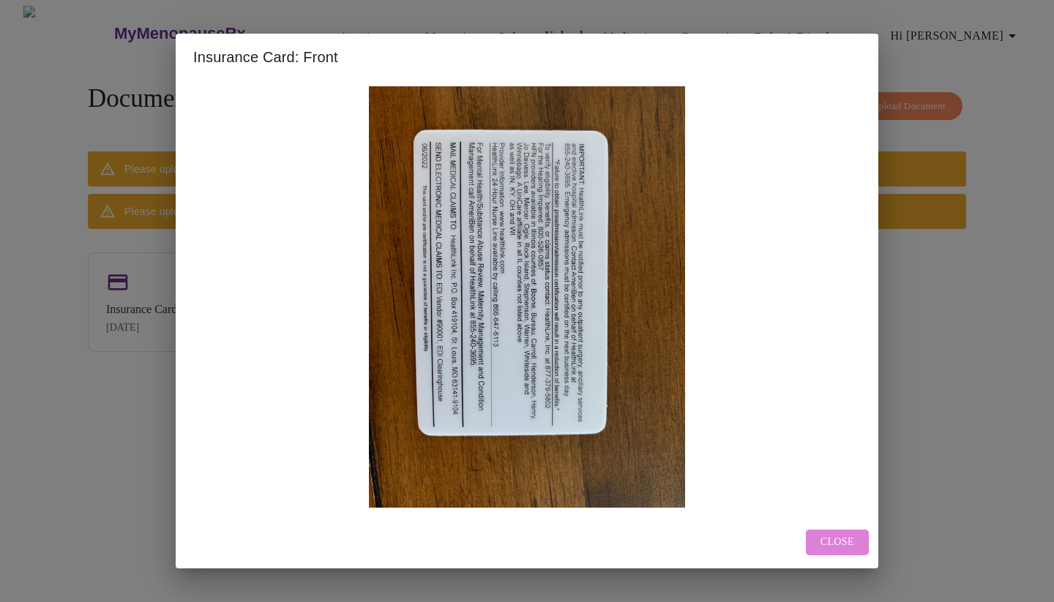
click at [815, 542] on button "Close" at bounding box center [837, 543] width 63 height 26
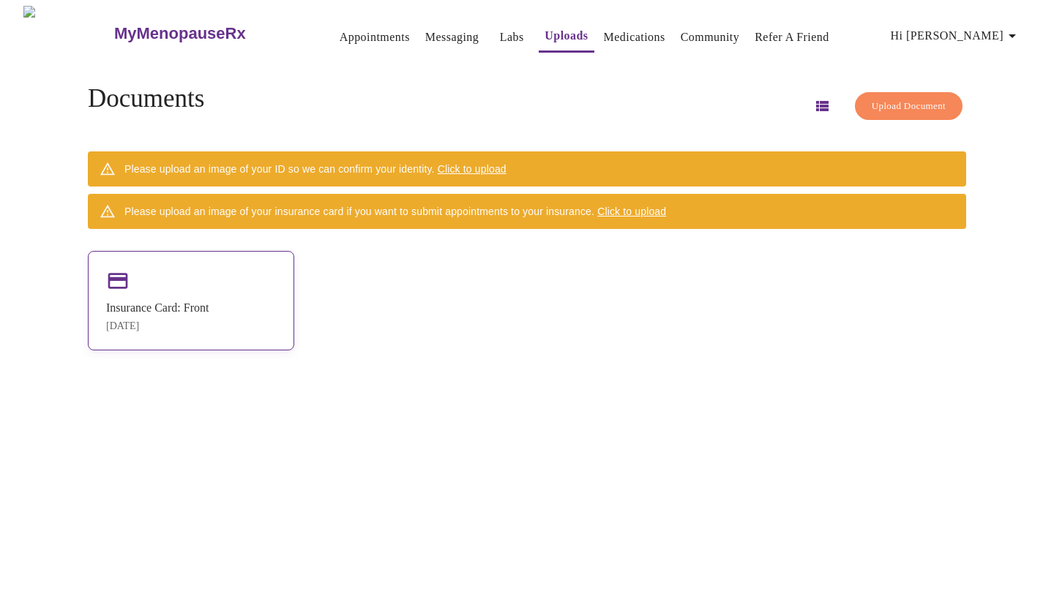
click at [233, 270] on div "Insurance Card: Front [DATE]" at bounding box center [191, 301] width 206 height 100
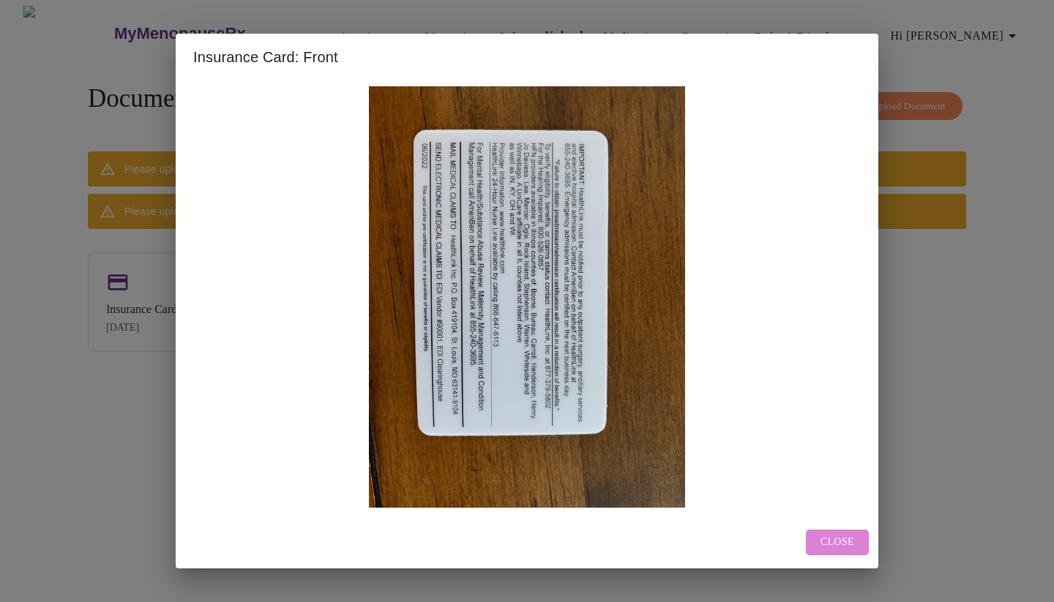
click at [831, 541] on span "Close" at bounding box center [837, 543] width 34 height 18
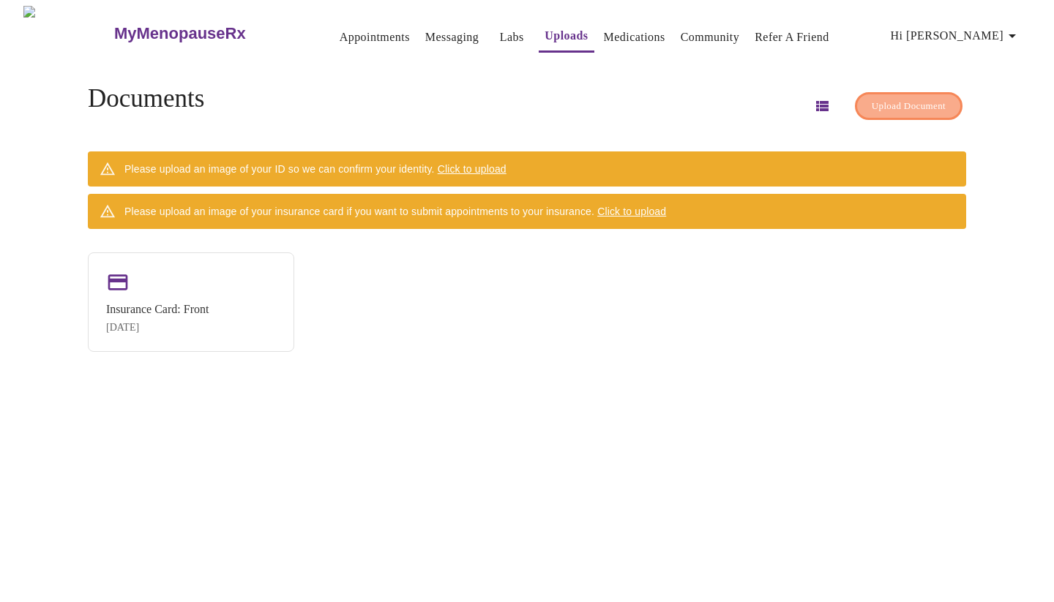
click at [910, 98] on span "Upload Document" at bounding box center [909, 106] width 74 height 17
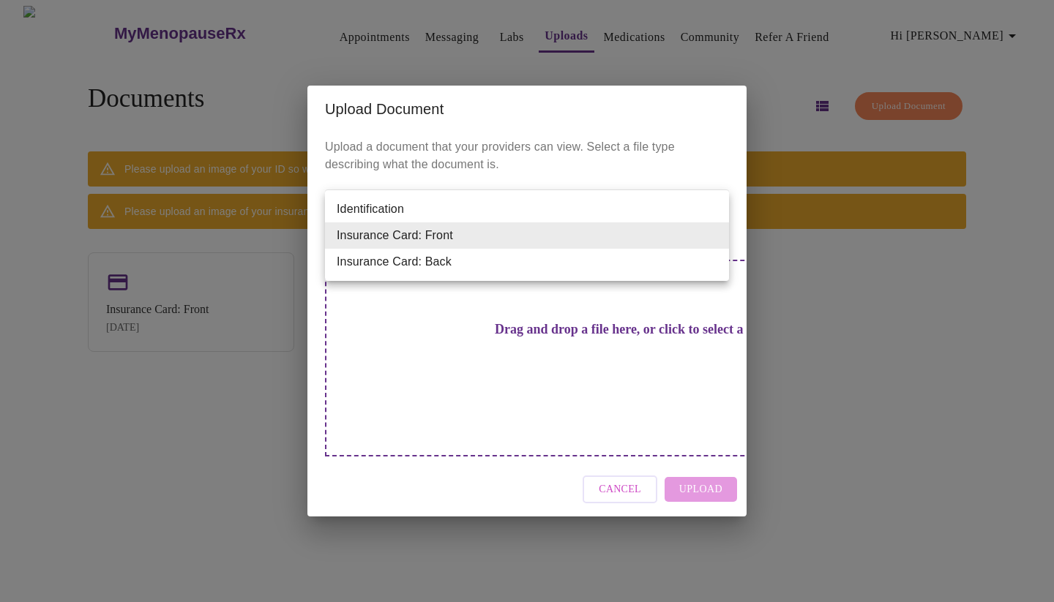
click at [713, 236] on body "MyMenopauseRx Appointments Messaging Labs Uploads Medications Community Refer a…" at bounding box center [527, 307] width 1042 height 602
click at [703, 274] on li "Insurance Card: Back" at bounding box center [527, 262] width 404 height 26
type input "Insurance Card: Back"
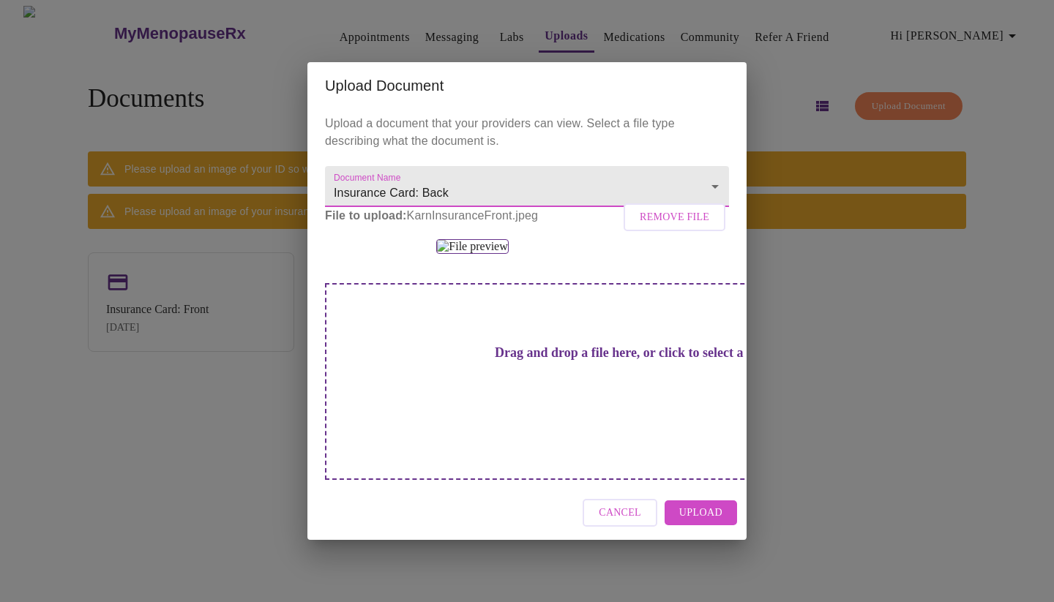
click at [695, 523] on span "Upload" at bounding box center [700, 513] width 43 height 18
click at [695, 541] on div "Cancel" at bounding box center [526, 513] width 439 height 55
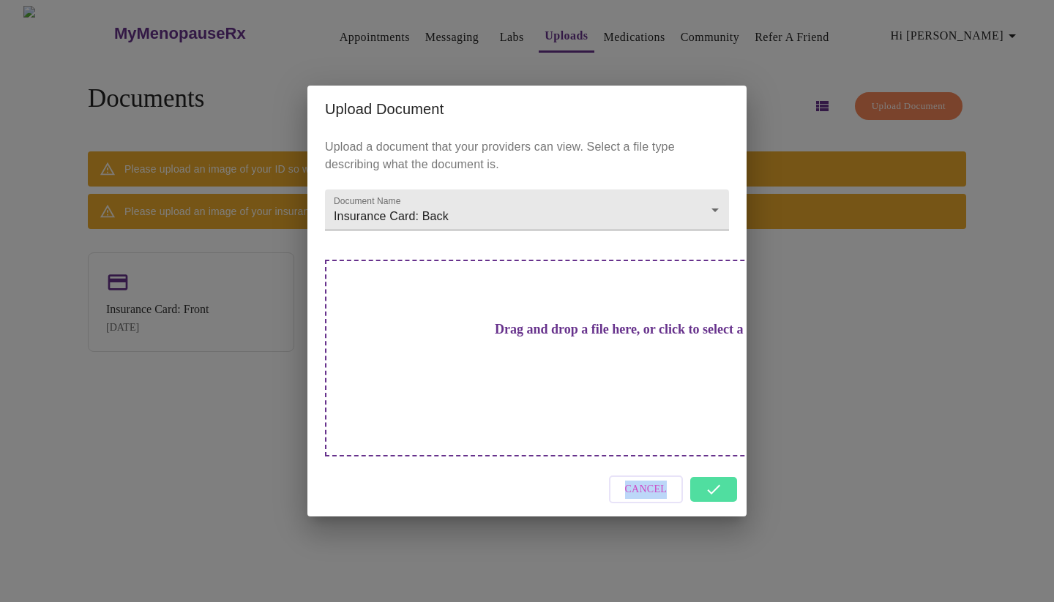
click at [721, 468] on div "Cancel" at bounding box center [526, 490] width 439 height 55
click at [707, 464] on div "Cancel" at bounding box center [526, 490] width 439 height 55
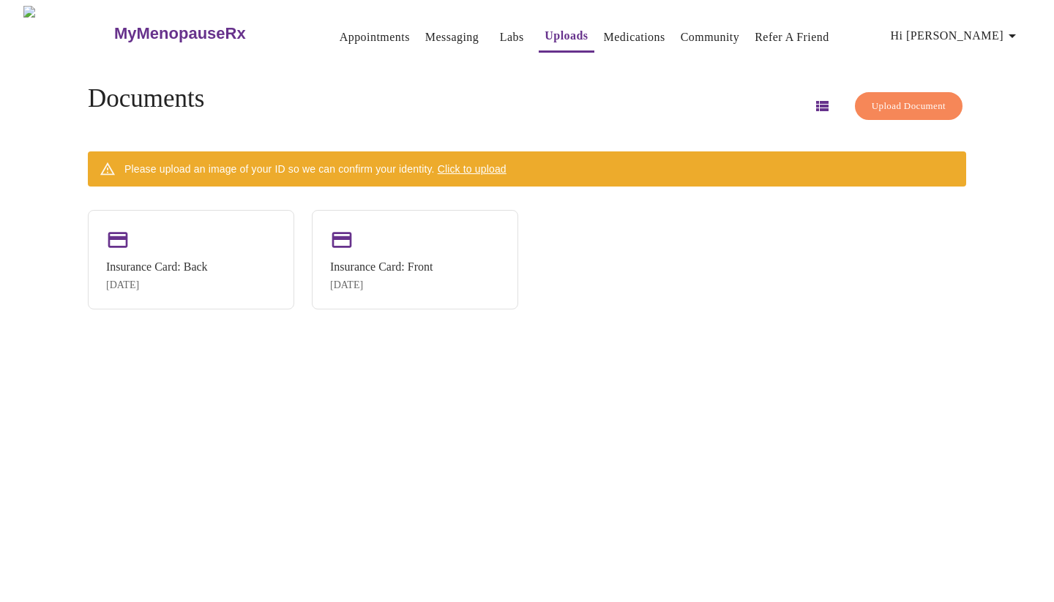
click at [891, 98] on span "Upload Document" at bounding box center [909, 106] width 74 height 17
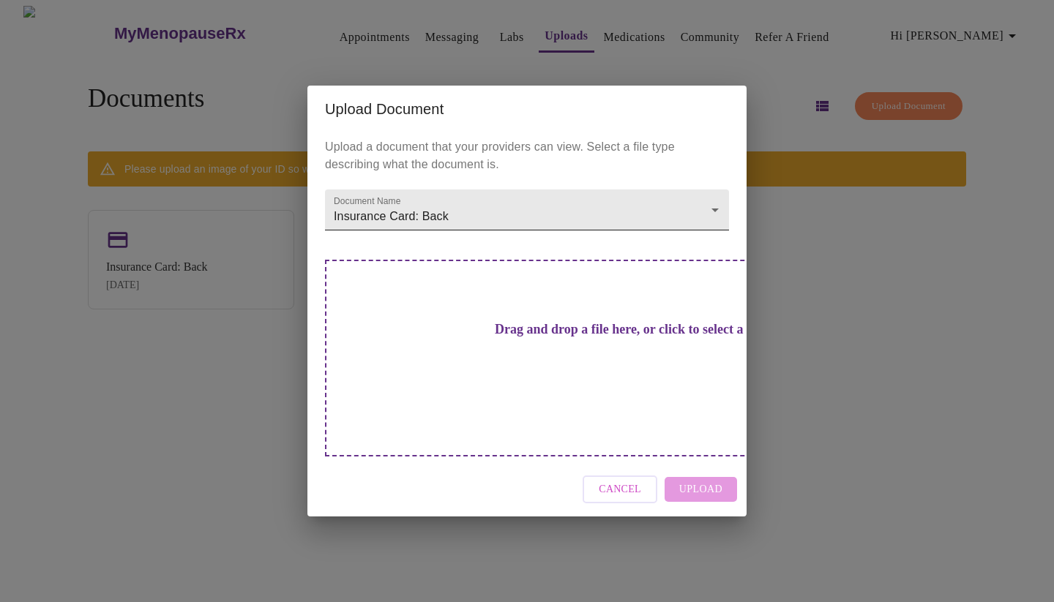
click at [712, 233] on body "MyMenopauseRx Appointments Messaging Labs Uploads Medications Community Refer a…" at bounding box center [527, 307] width 1042 height 602
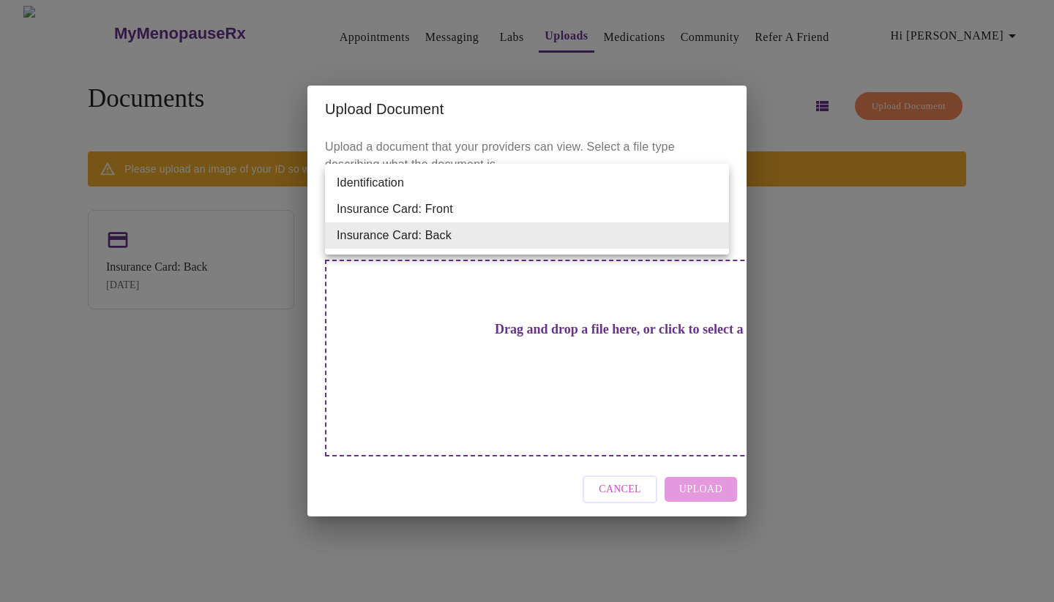
click at [386, 180] on li "Identification" at bounding box center [527, 183] width 404 height 26
type input "Identification"
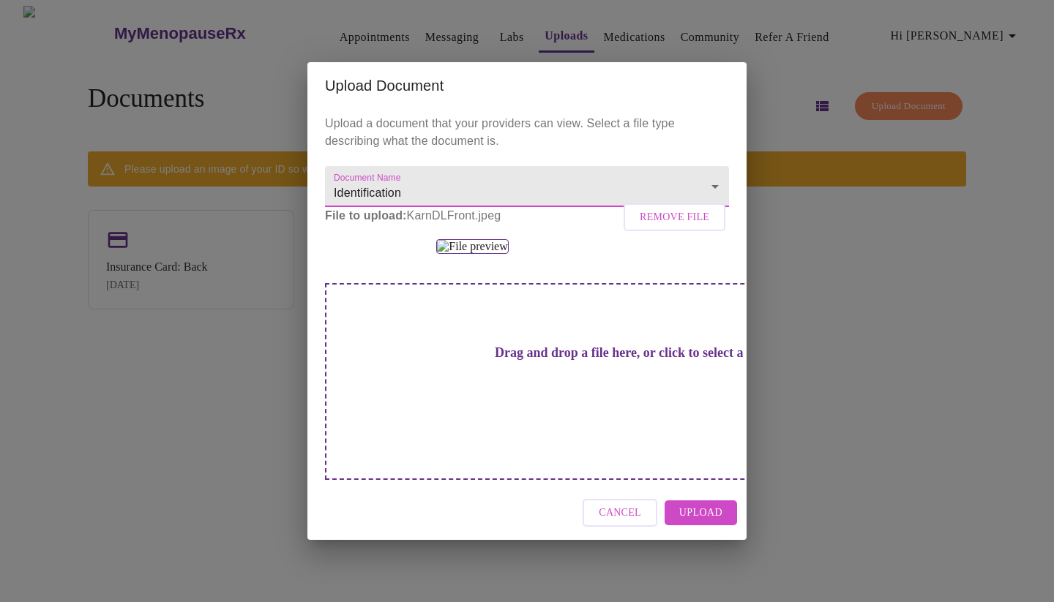
click at [706, 523] on span "Upload" at bounding box center [700, 513] width 43 height 18
click at [706, 541] on div "Cancel" at bounding box center [526, 513] width 439 height 55
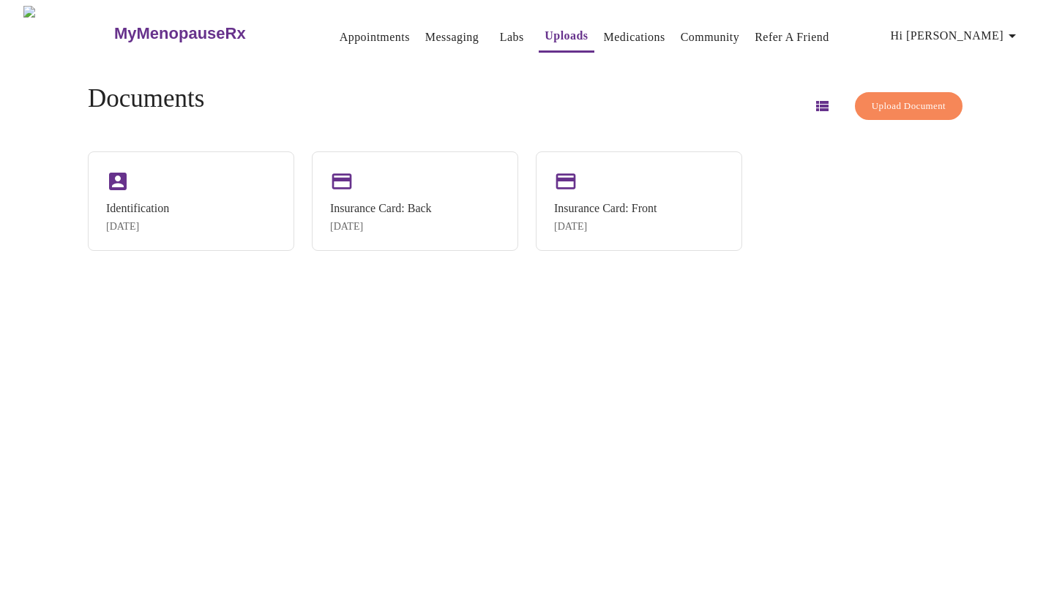
click at [872, 98] on span "Upload Document" at bounding box center [909, 106] width 74 height 17
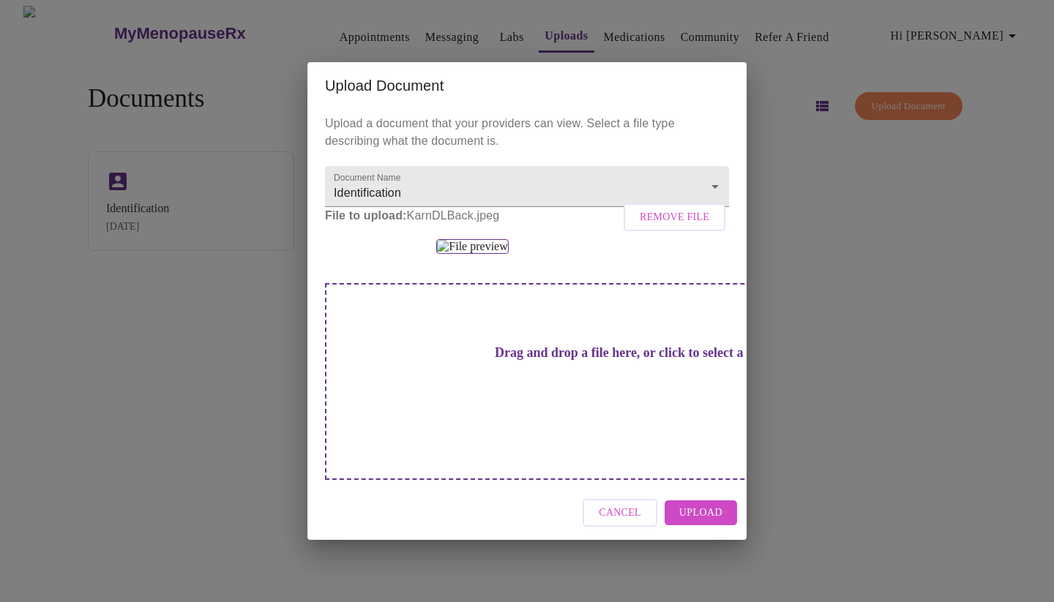
click at [697, 523] on span "Upload" at bounding box center [700, 513] width 43 height 18
click at [697, 541] on div "Cancel" at bounding box center [526, 513] width 439 height 55
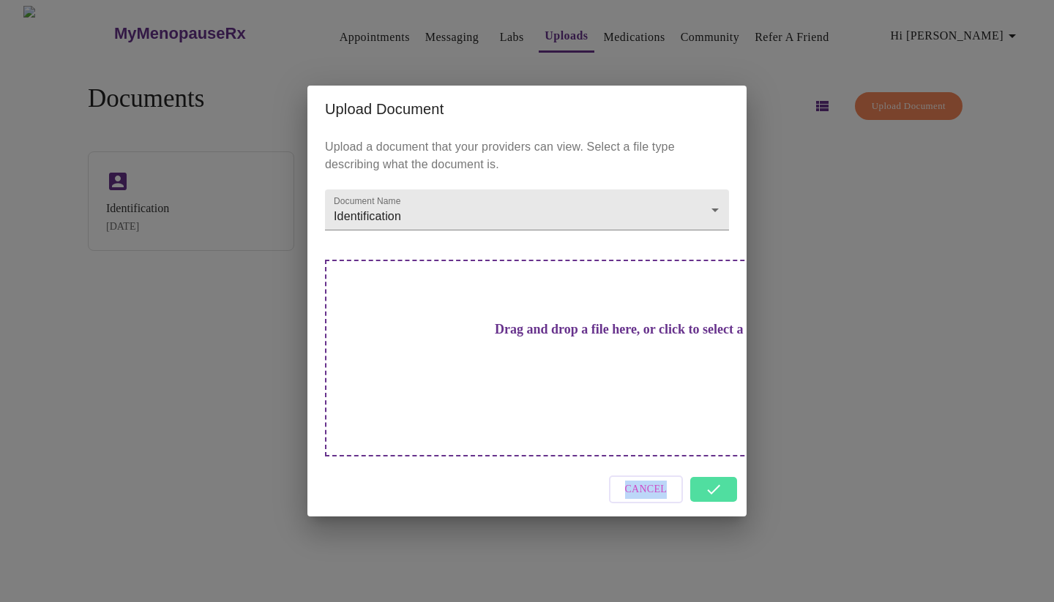
click at [714, 464] on div "Cancel" at bounding box center [526, 490] width 439 height 55
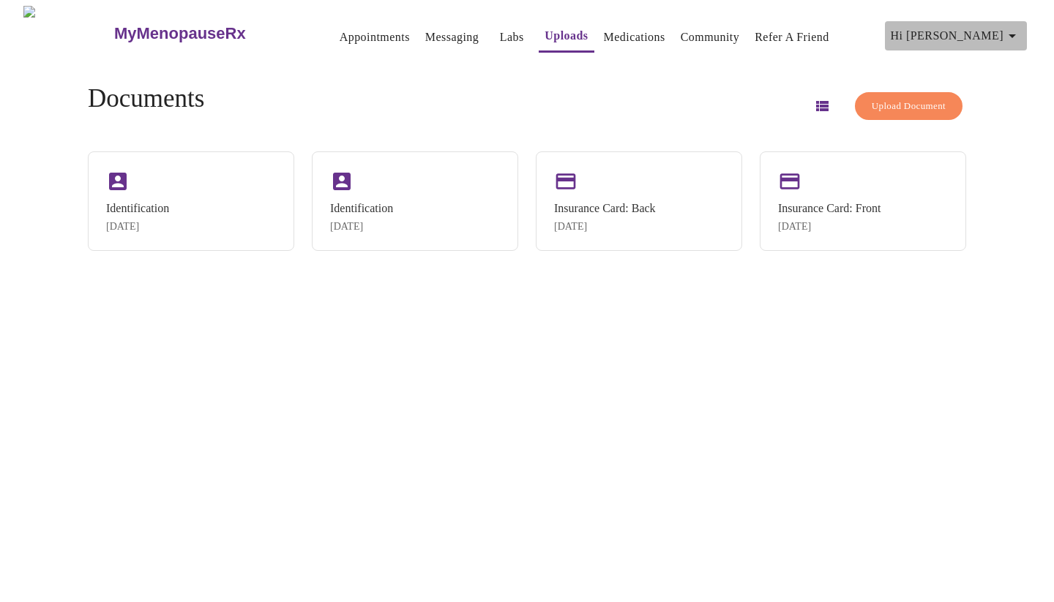
click at [1016, 34] on icon "button" at bounding box center [1012, 36] width 7 height 4
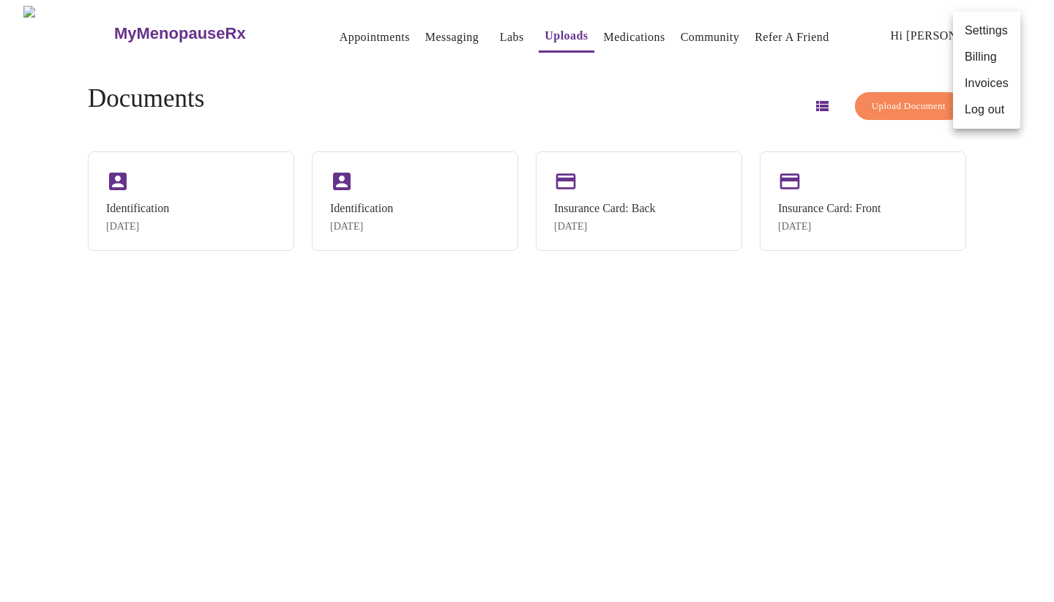
click at [321, 29] on div at bounding box center [527, 301] width 1054 height 602
click at [340, 29] on link "Appointments" at bounding box center [375, 37] width 70 height 20
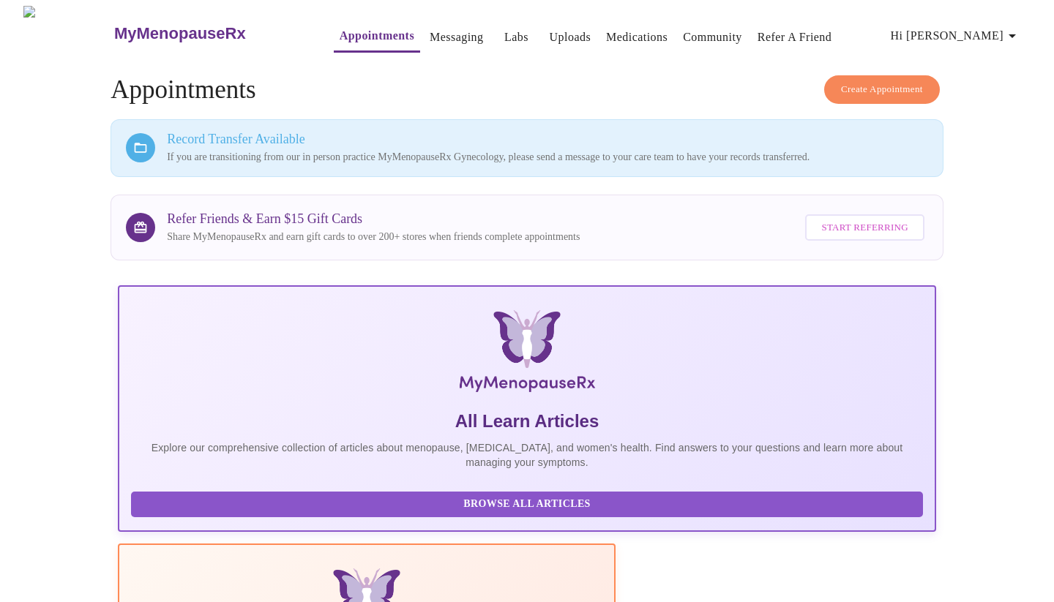
click at [430, 31] on link "Messaging" at bounding box center [456, 37] width 53 height 20
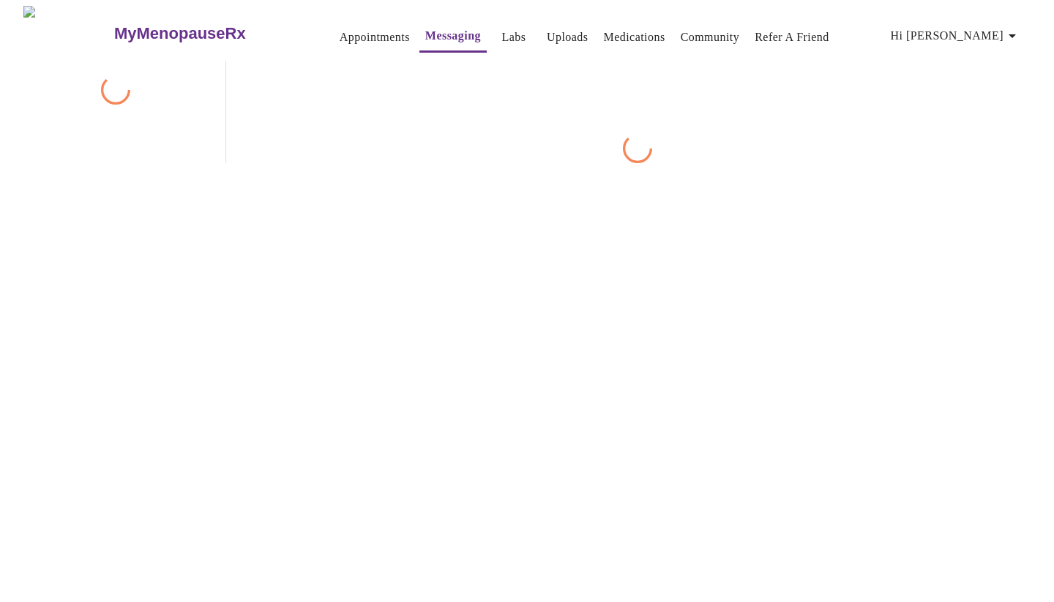
scroll to position [55, 0]
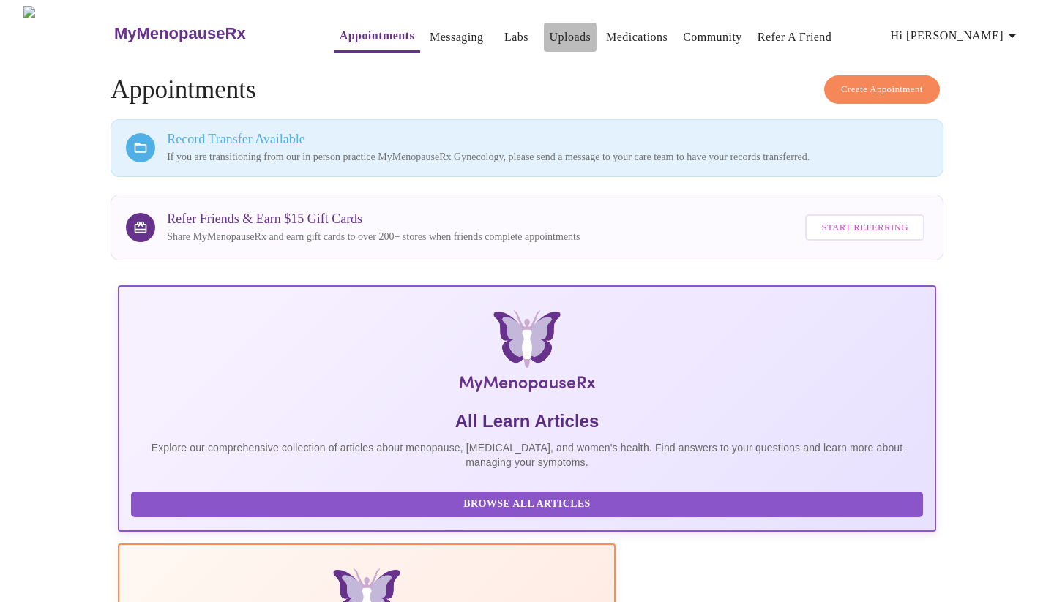
click at [550, 31] on link "Uploads" at bounding box center [571, 37] width 42 height 20
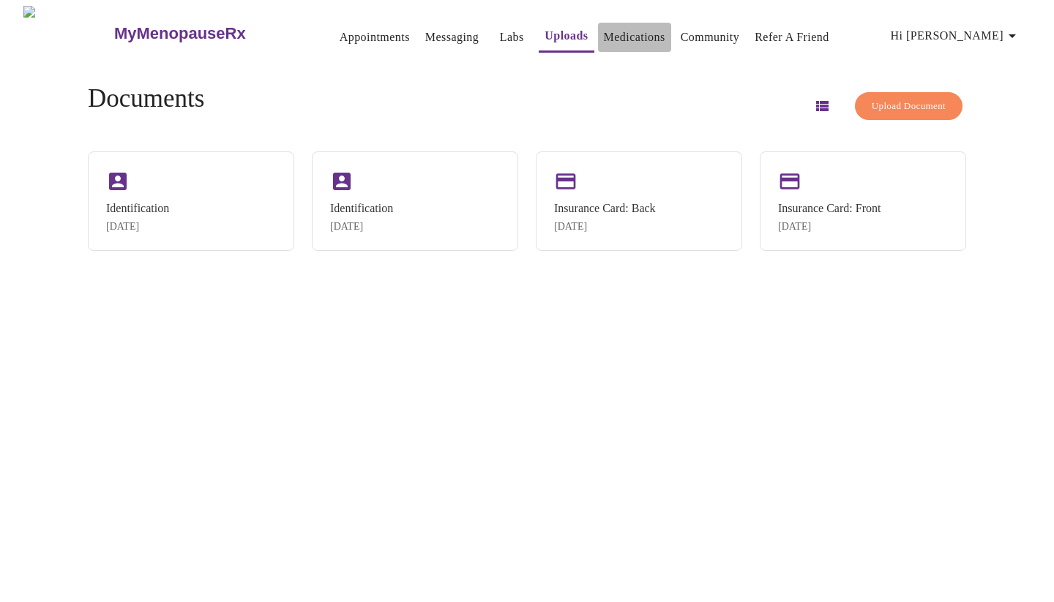
click at [605, 34] on link "Medications" at bounding box center [634, 37] width 61 height 20
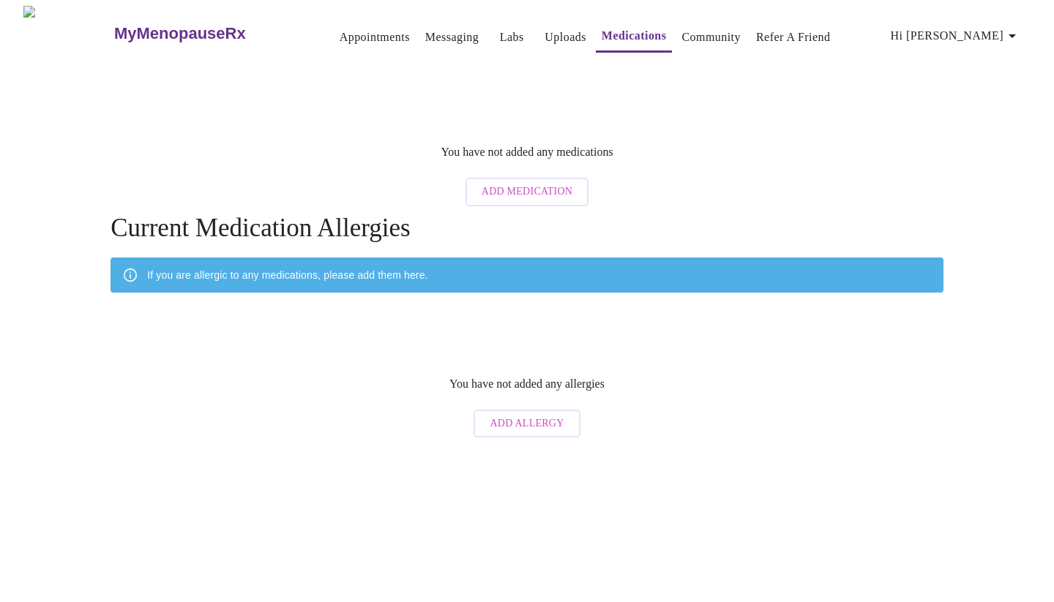
click at [513, 183] on span "Add Medication" at bounding box center [527, 192] width 91 height 18
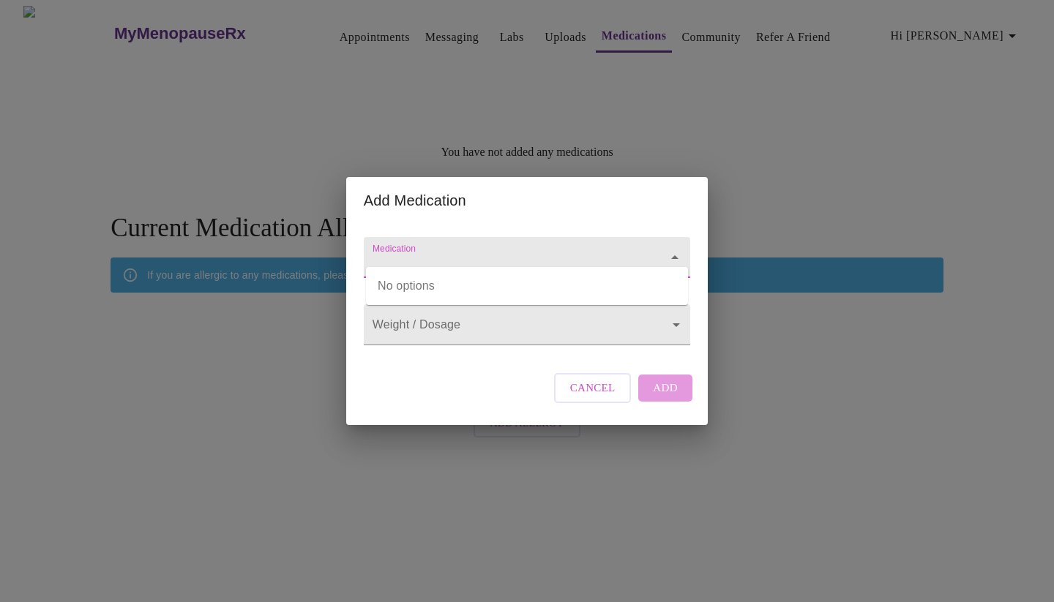
click at [451, 251] on input "Medication" at bounding box center [506, 264] width 273 height 27
type input "d"
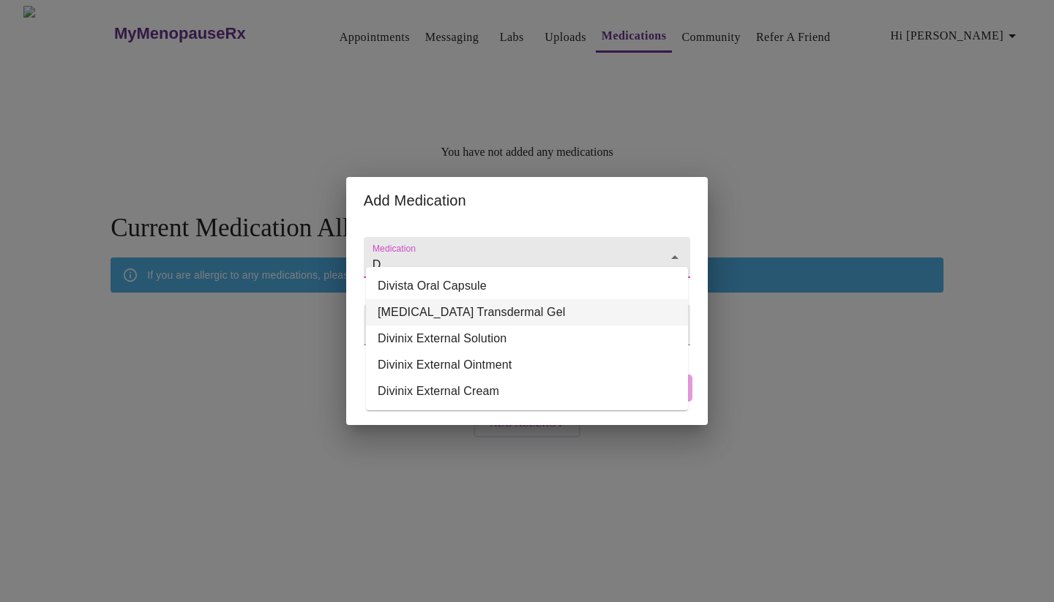
click at [486, 305] on li "[MEDICAL_DATA] Transdermal Gel" at bounding box center [527, 312] width 322 height 26
type input "[MEDICAL_DATA] Transdermal Gel"
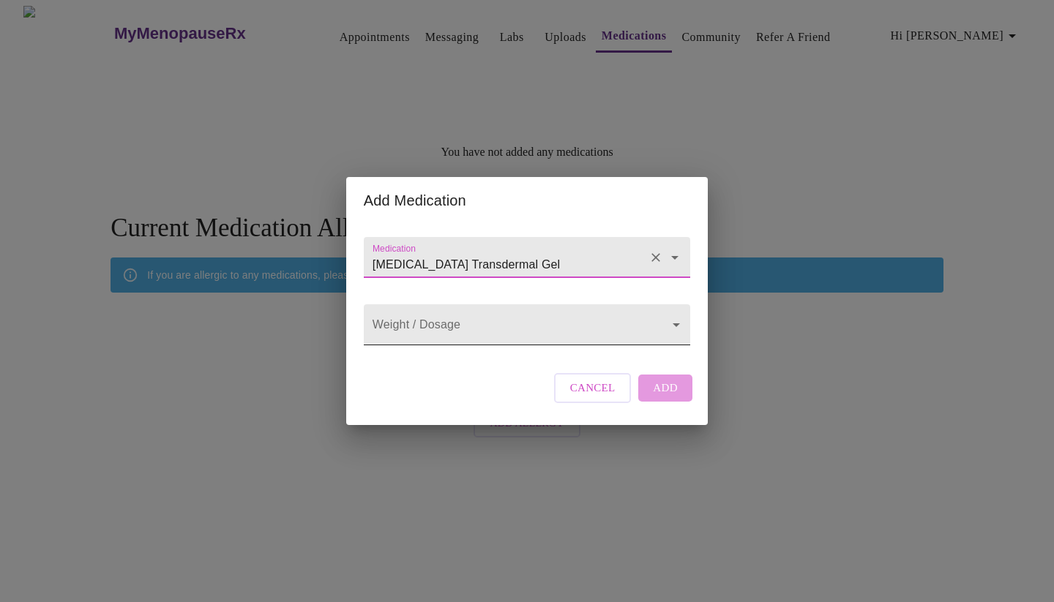
click at [528, 328] on body "MyMenopauseRx Appointments Messaging Labs Uploads Medications Community Refer a…" at bounding box center [527, 225] width 1042 height 439
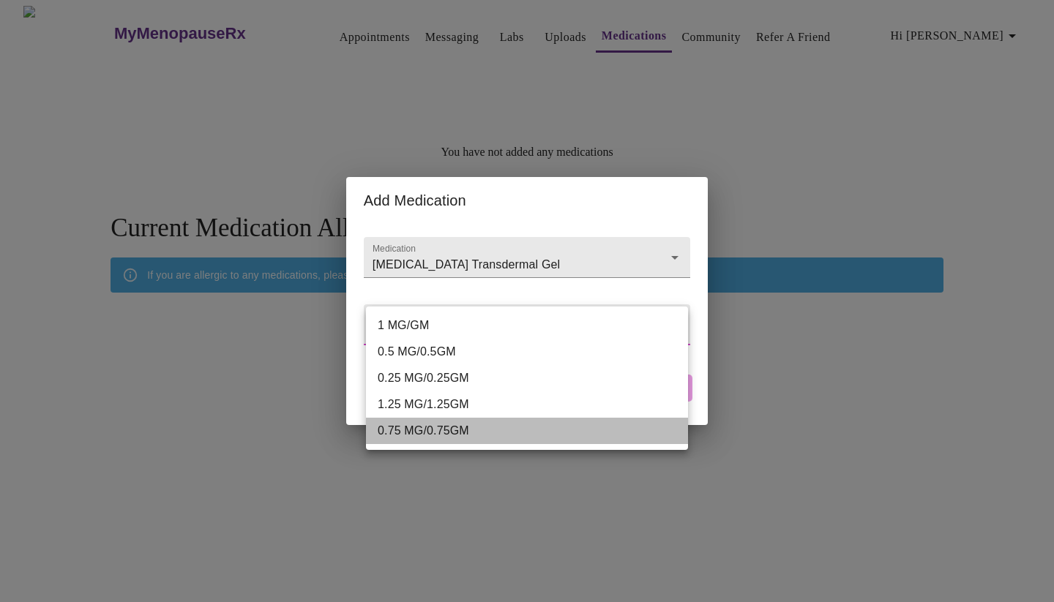
click at [437, 431] on li "0.75 MG/0.75GM" at bounding box center [527, 431] width 322 height 26
type input "0.75 MG/0.75GM"
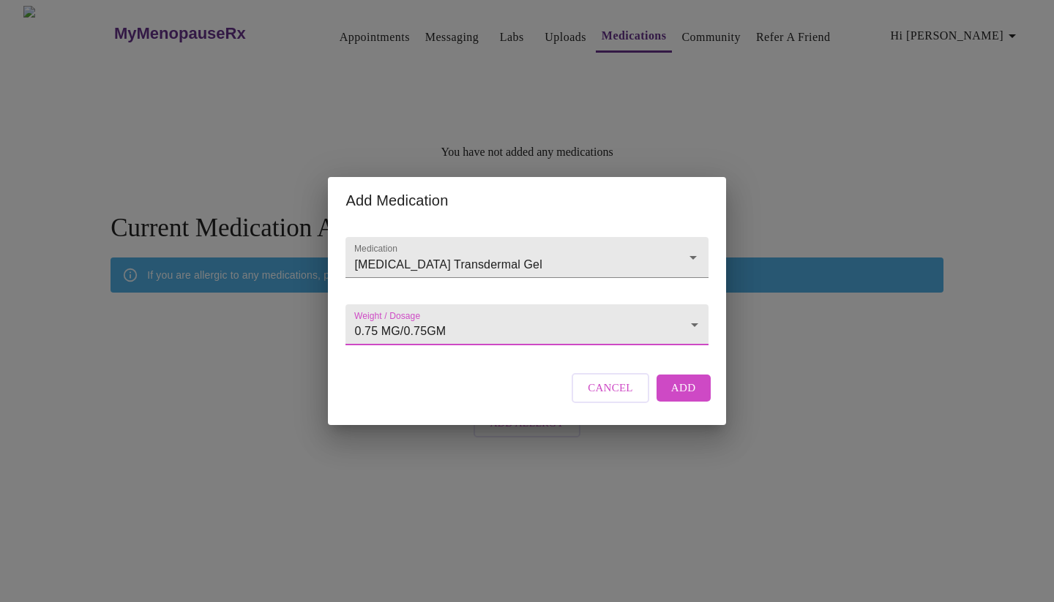
click at [685, 397] on span "Add" at bounding box center [683, 387] width 25 height 19
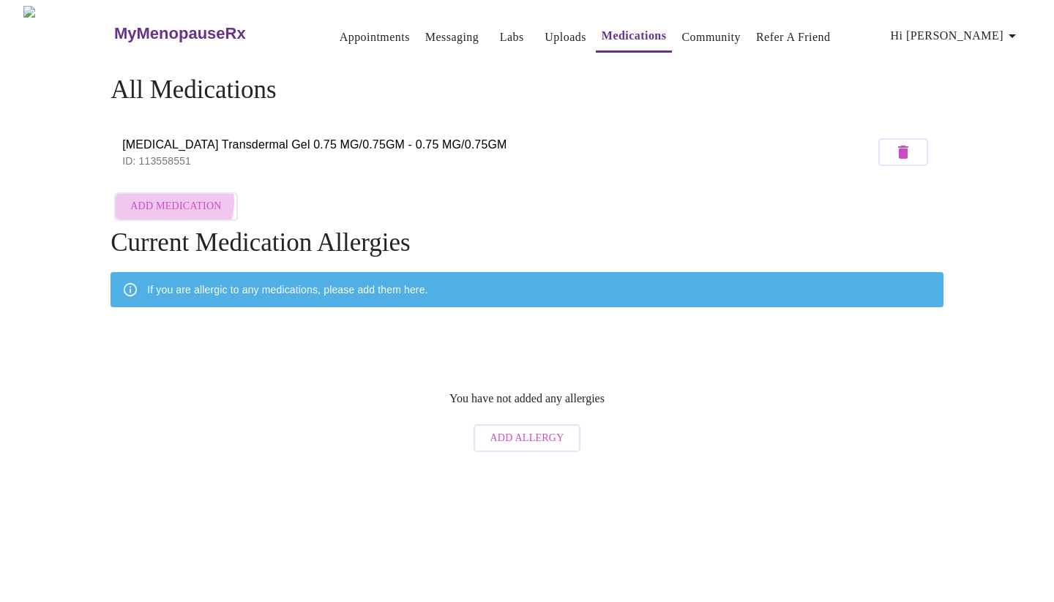
click at [170, 198] on span "Add Medication" at bounding box center [175, 207] width 91 height 18
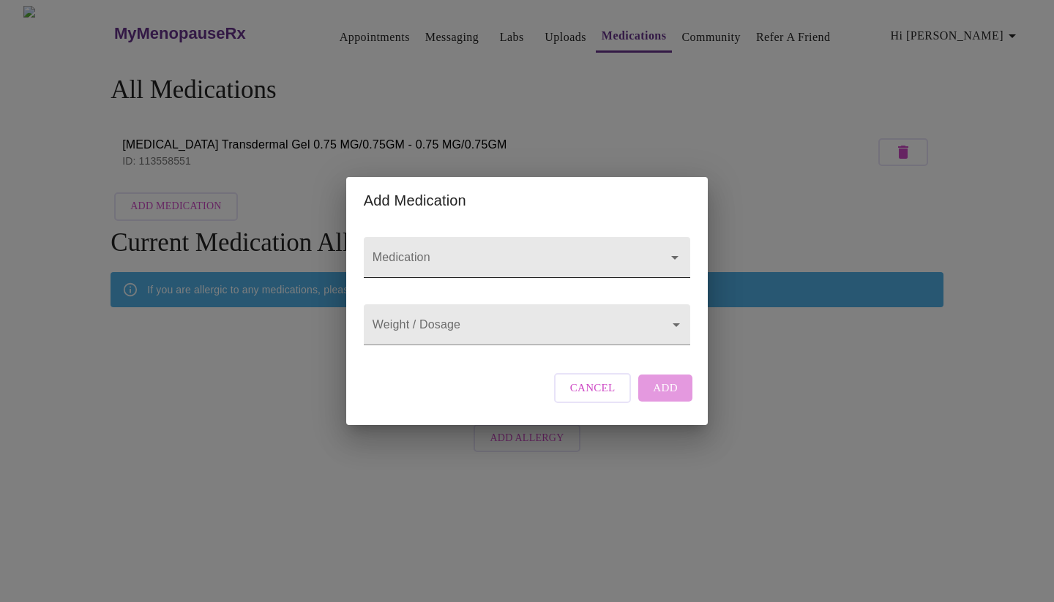
click at [458, 251] on input "Medication" at bounding box center [506, 264] width 273 height 27
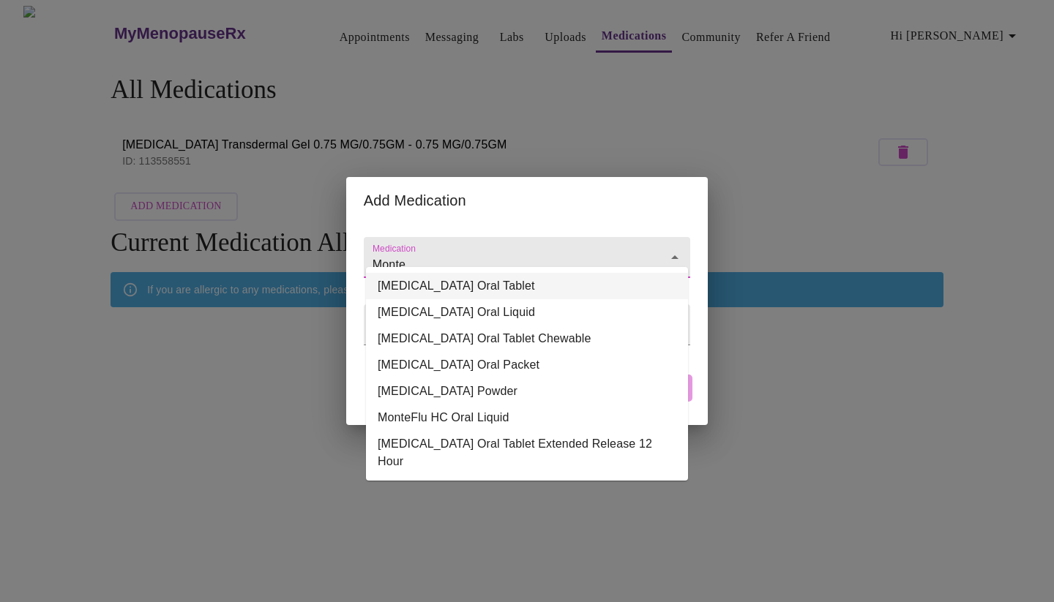
click at [482, 284] on li "[MEDICAL_DATA] Oral Tablet" at bounding box center [527, 286] width 322 height 26
type input "[MEDICAL_DATA] Oral Tablet"
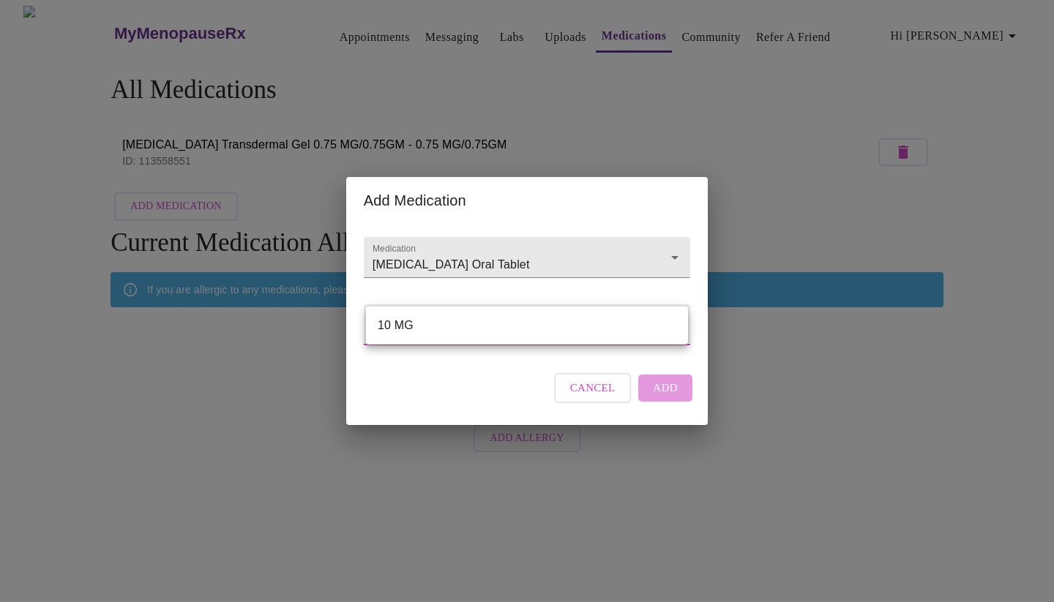
click at [478, 316] on body "MyMenopauseRx Appointments Messaging Labs Uploads Medications Community Refer a…" at bounding box center [527, 233] width 1042 height 454
click at [457, 326] on li "10 MG" at bounding box center [527, 326] width 322 height 26
type input "10 MG"
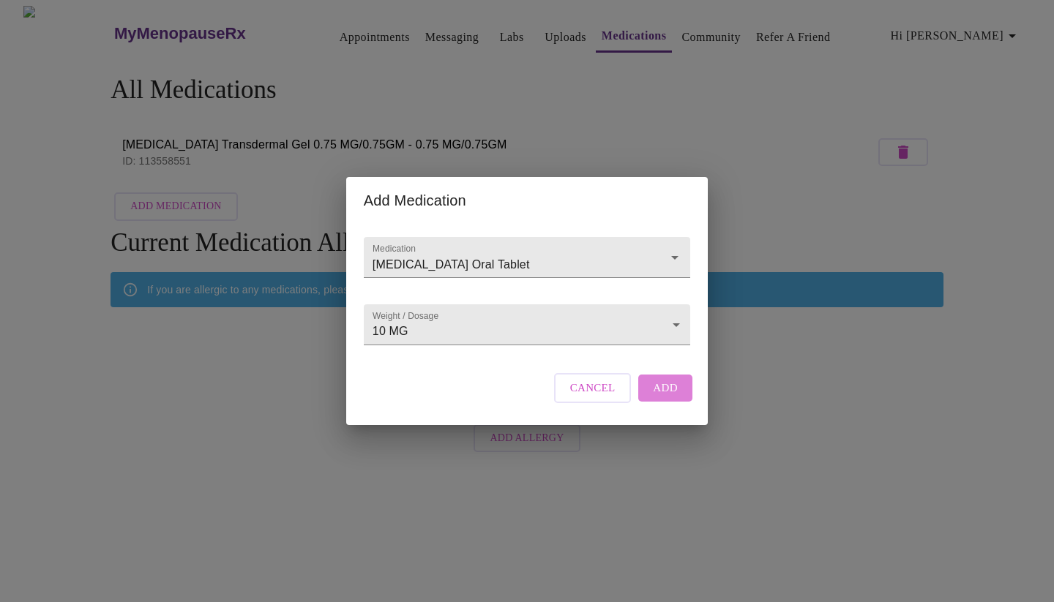
click at [663, 397] on span "Add" at bounding box center [665, 387] width 25 height 19
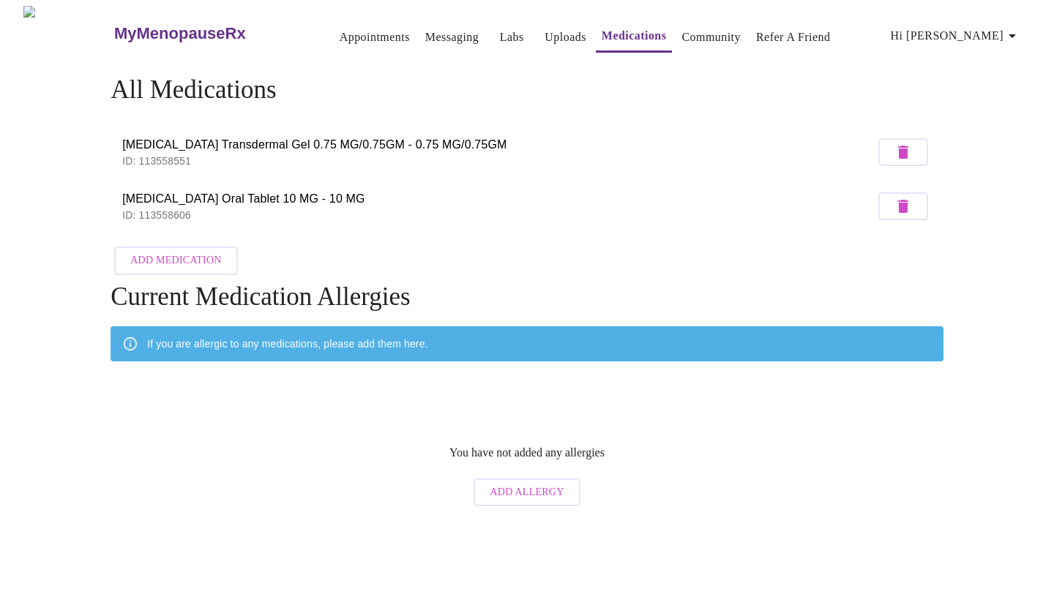
click at [697, 32] on link "Community" at bounding box center [710, 37] width 59 height 20
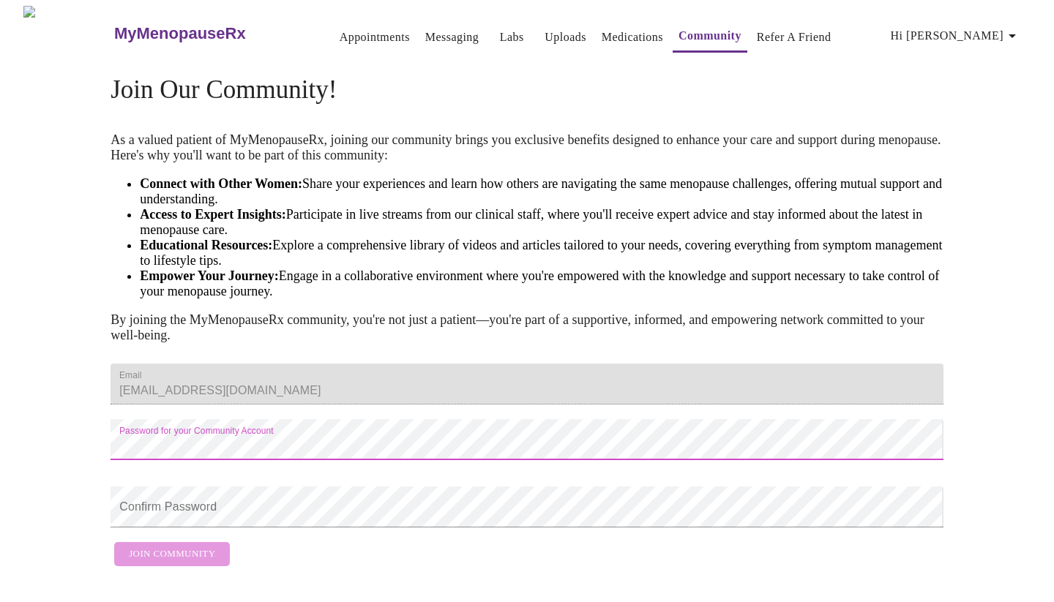
scroll to position [63, 0]
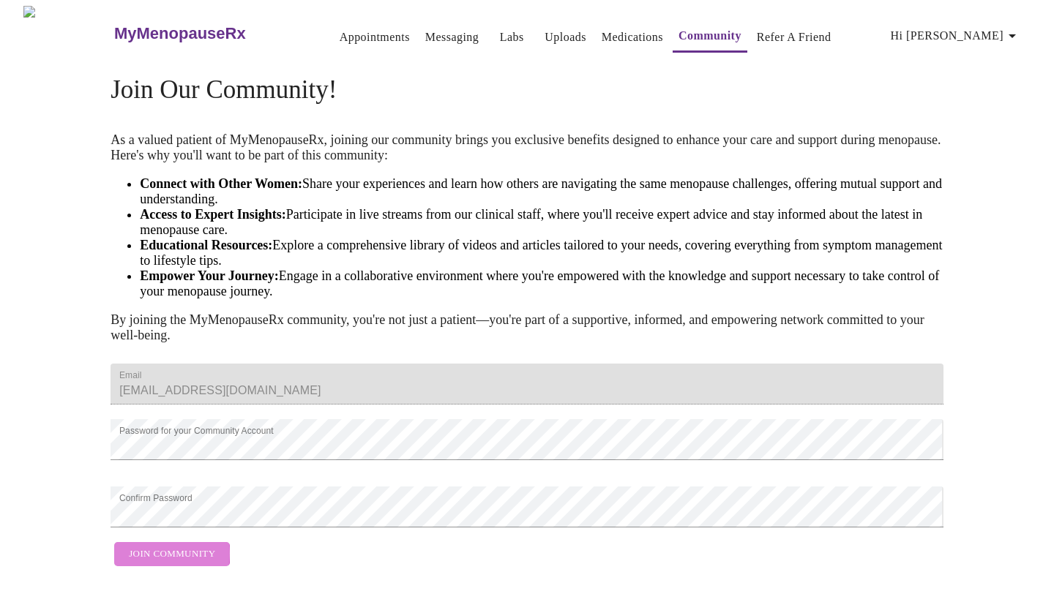
click at [158, 553] on span "Join Community" at bounding box center [172, 554] width 86 height 17
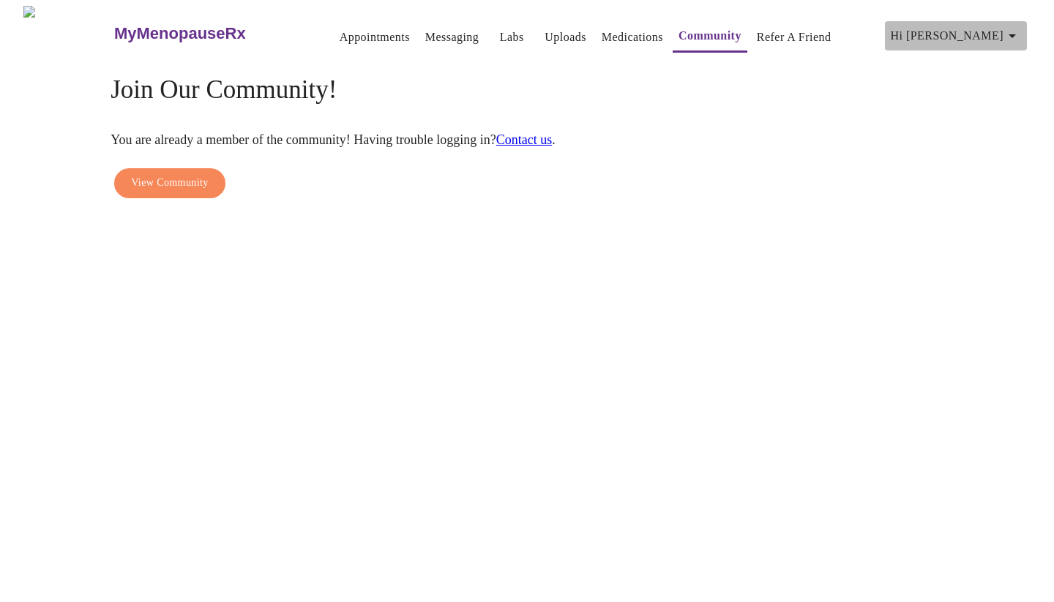
click at [1017, 28] on icon "button" at bounding box center [1012, 36] width 18 height 18
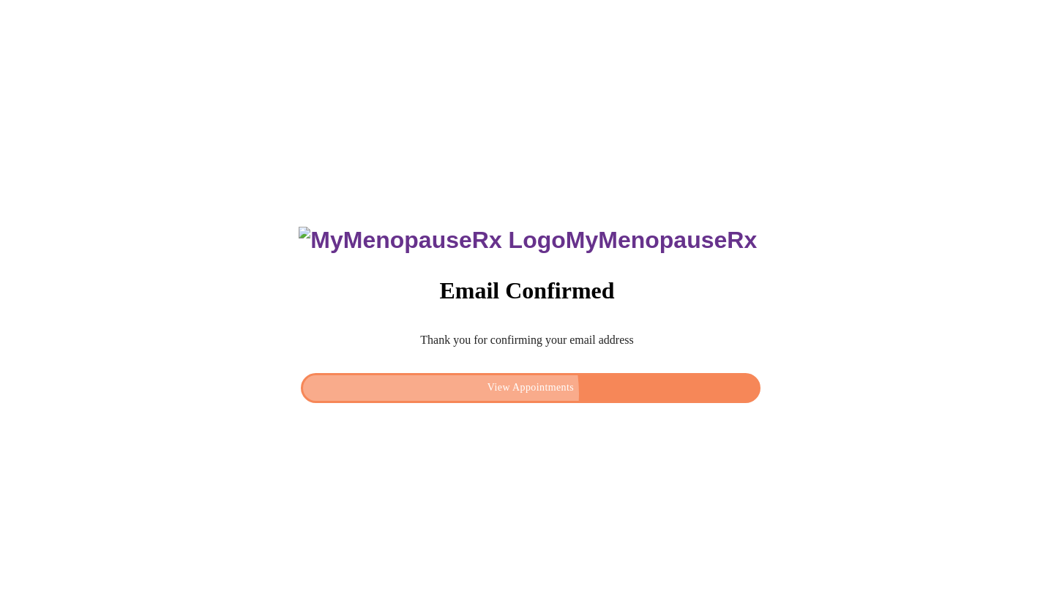
click at [535, 389] on span "View Appointments" at bounding box center [531, 388] width 426 height 18
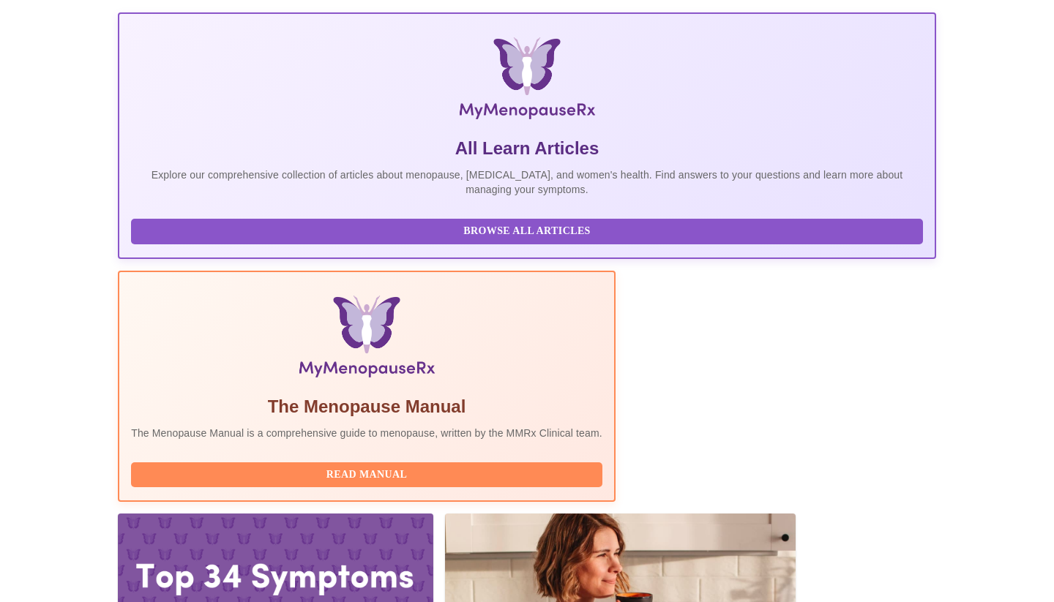
scroll to position [272, 0]
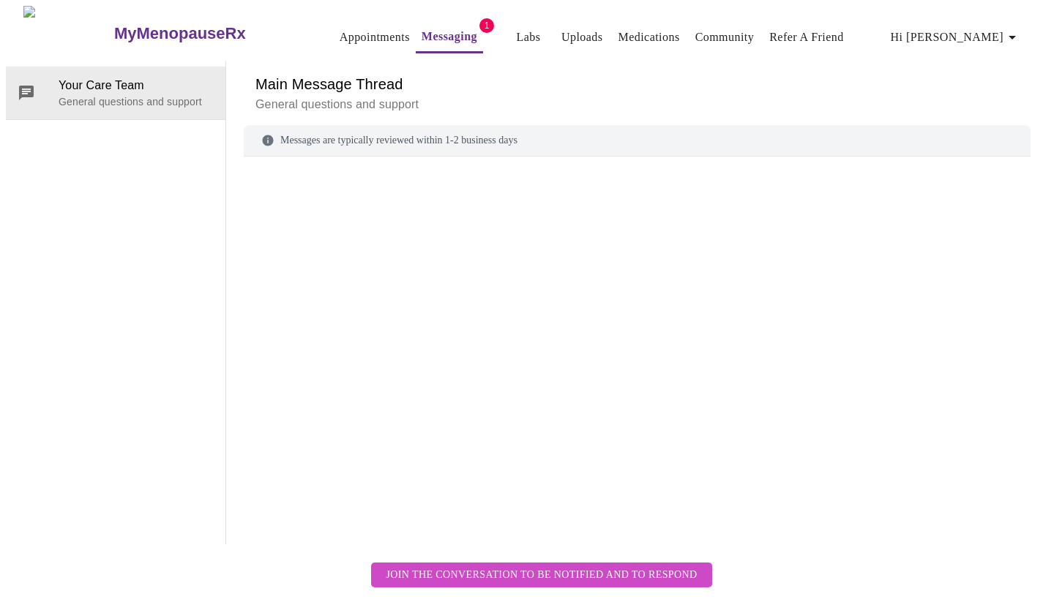
scroll to position [55, 0]
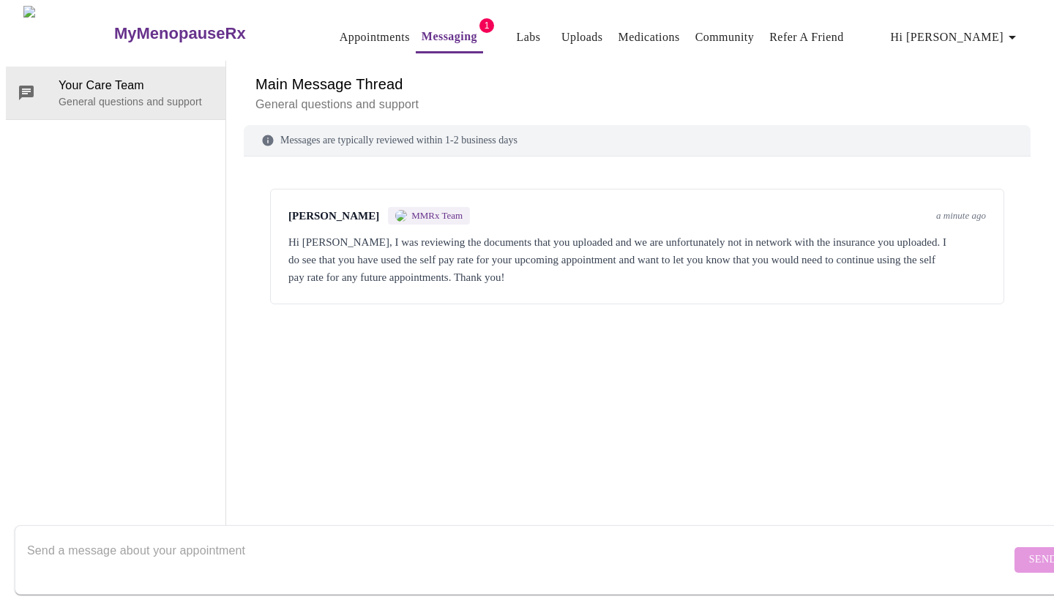
click at [151, 536] on textarea "Send a message about your appointment" at bounding box center [519, 559] width 984 height 47
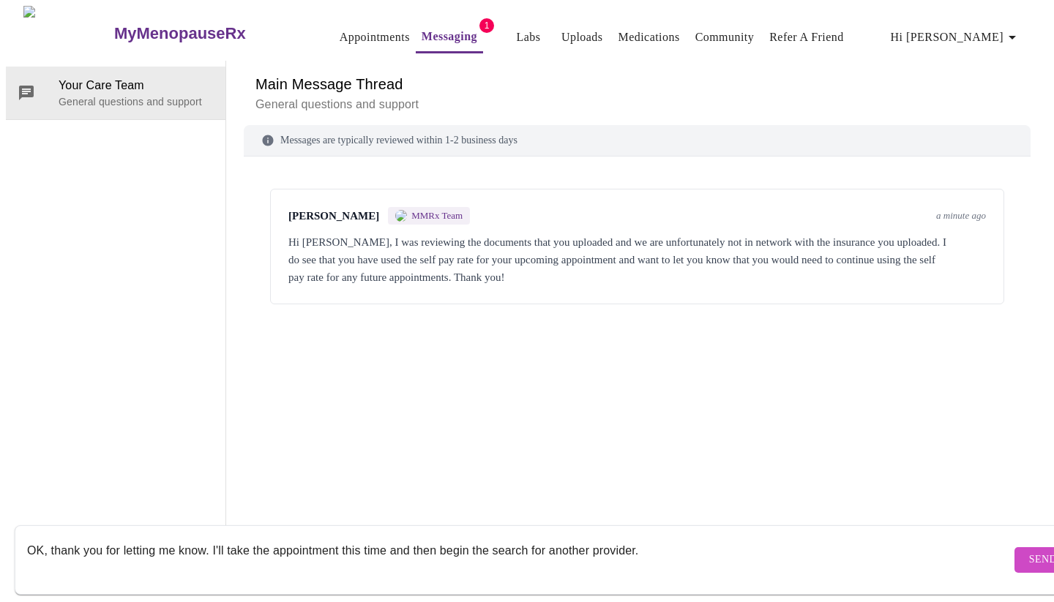
type textarea "OK, thank you for letting me know. I'll take the appointment this time and then…"
click at [1029, 551] on span "Send" at bounding box center [1043, 560] width 28 height 18
